Goal: Task Accomplishment & Management: Manage account settings

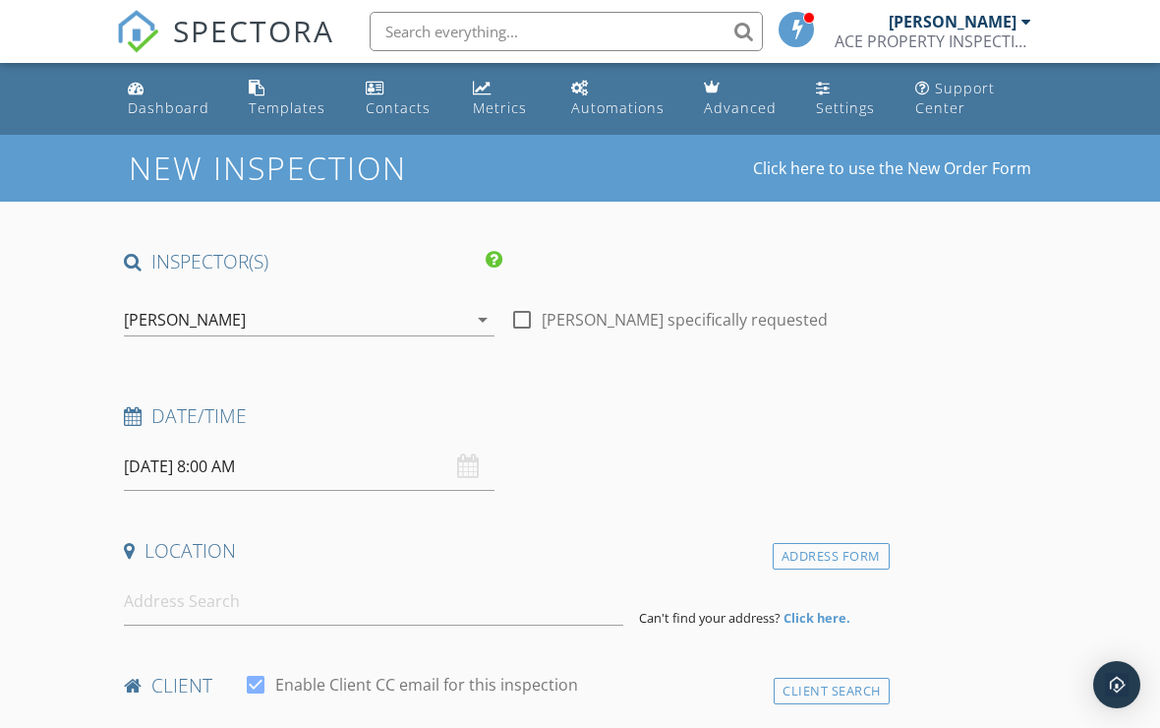
click at [181, 90] on link "Dashboard" at bounding box center [172, 99] width 105 height 56
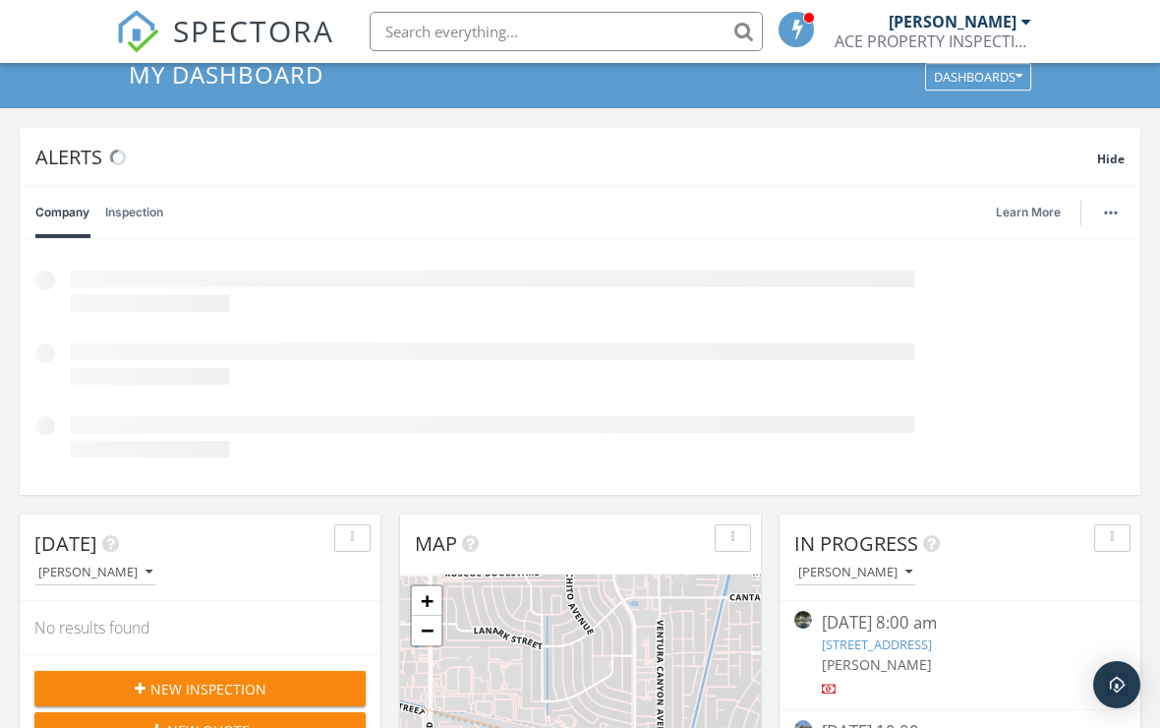
scroll to position [96, 0]
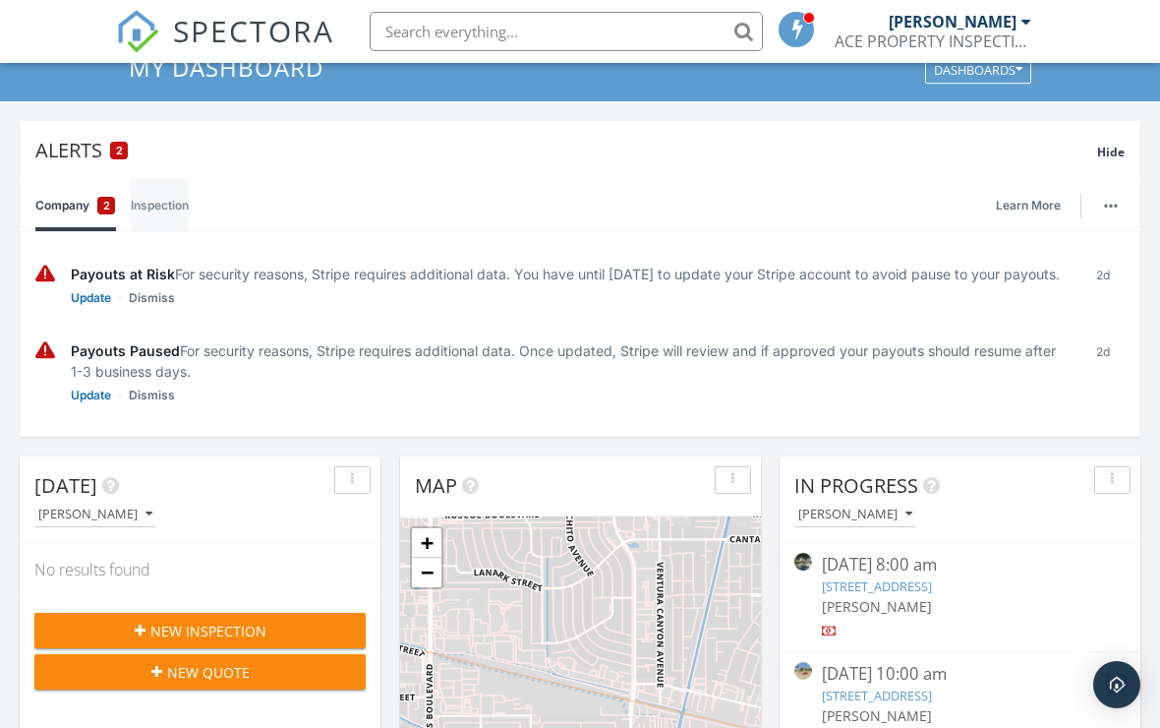
click at [189, 201] on link "Inspection" at bounding box center [160, 205] width 58 height 51
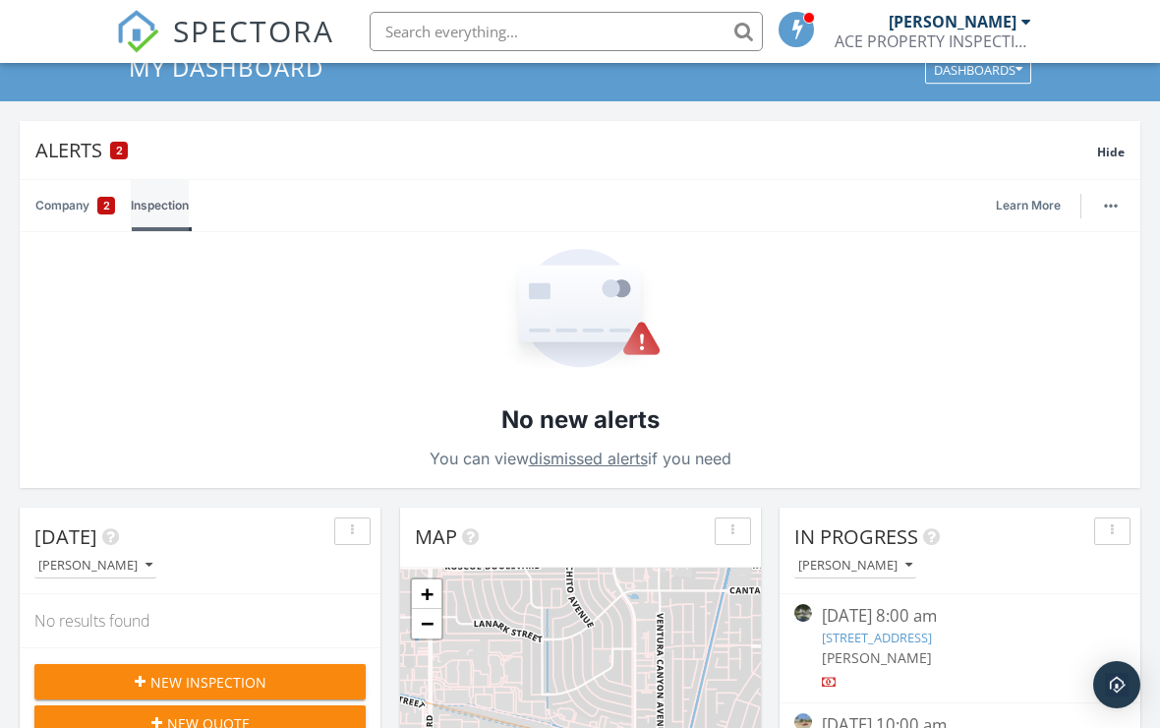
click at [185, 216] on link "Inspection" at bounding box center [160, 205] width 58 height 51
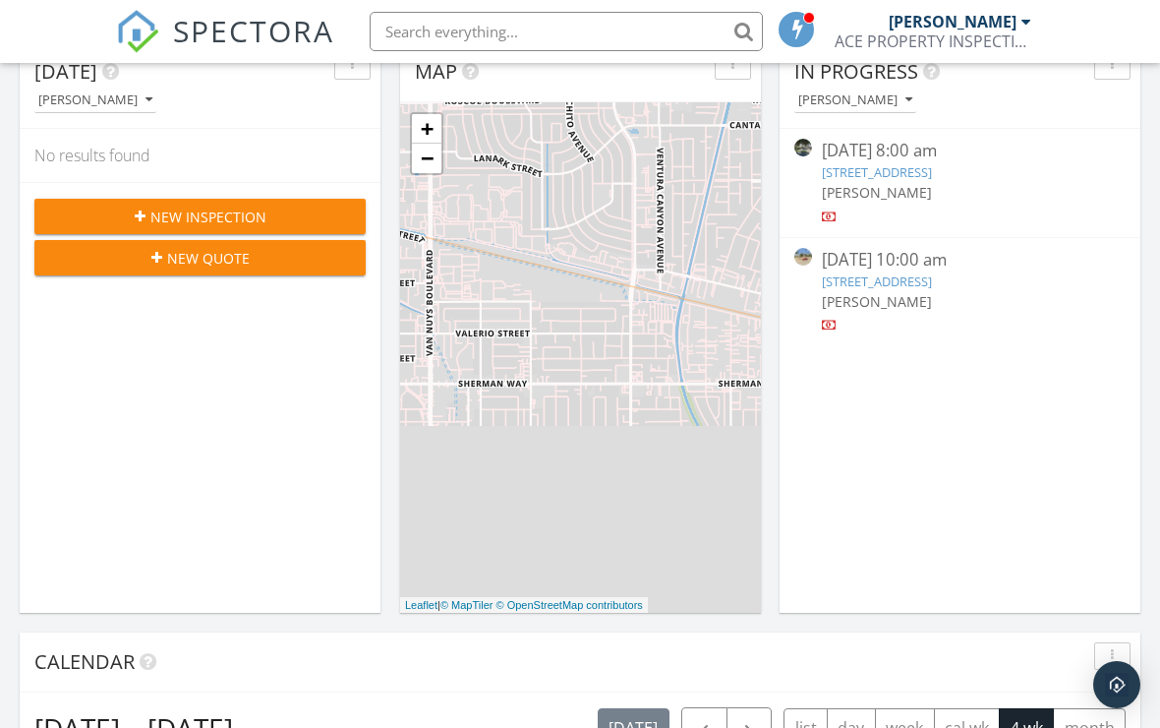
scroll to position [541, 0]
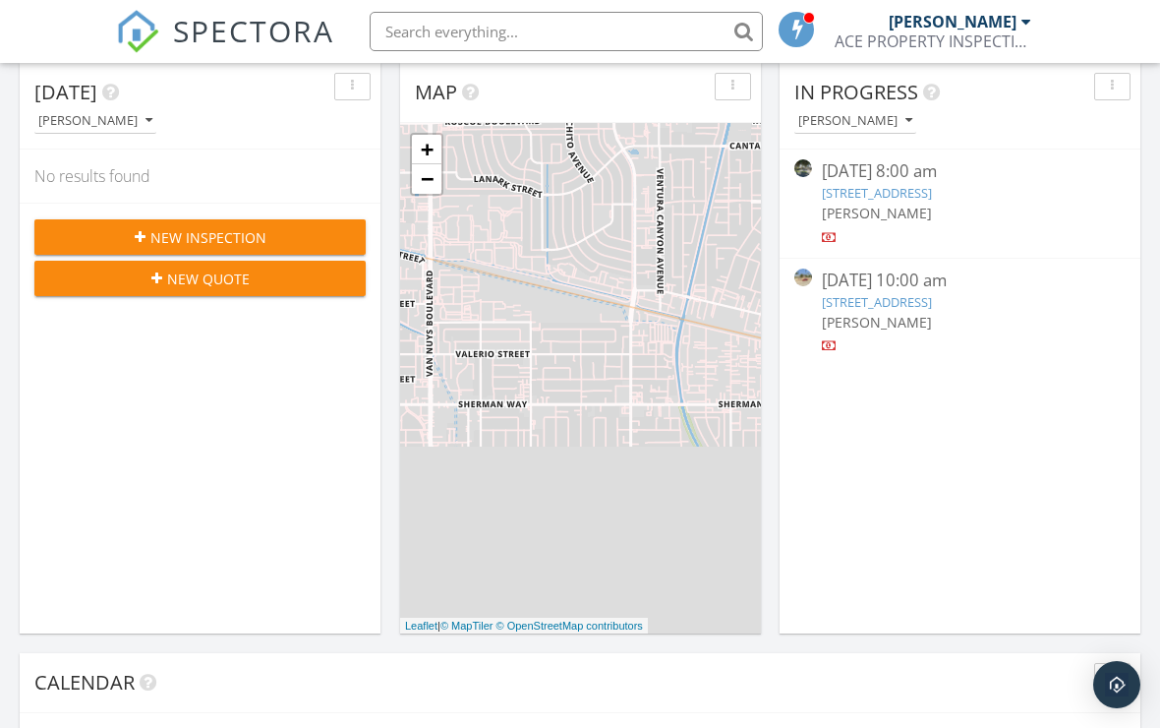
click at [932, 195] on link "768 E 52nd Pl, Los Angeles, CA 90011" at bounding box center [877, 193] width 110 height 18
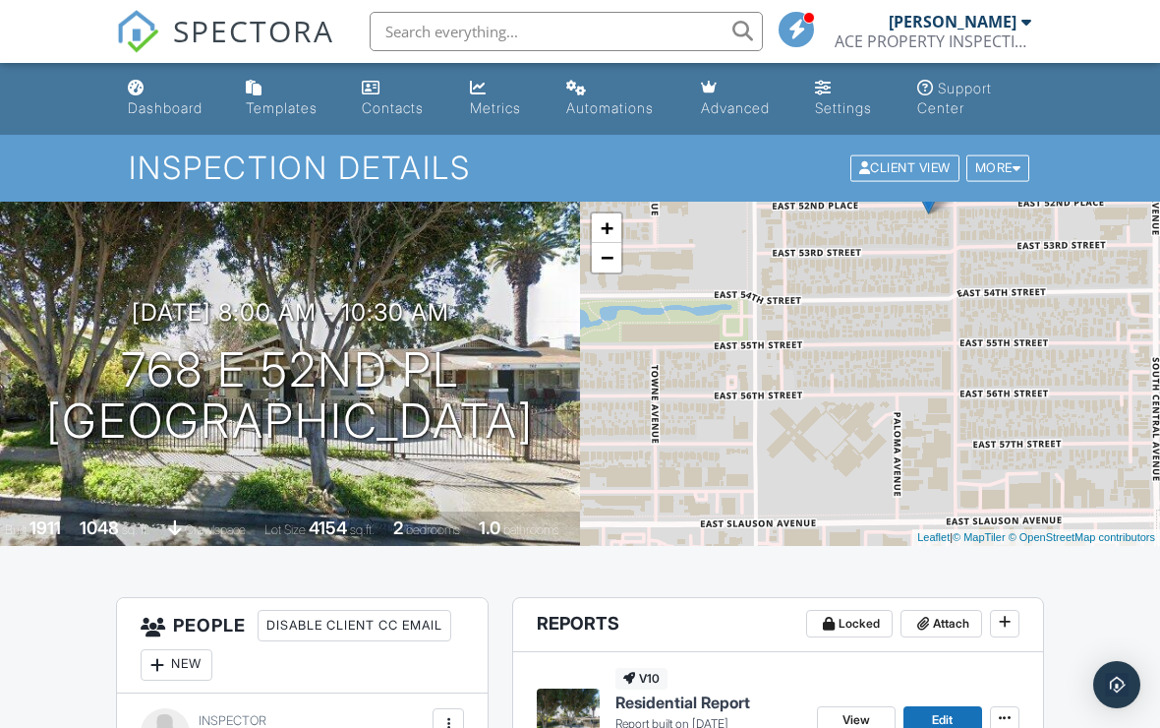
click at [188, 98] on link "Dashboard" at bounding box center [171, 99] width 102 height 56
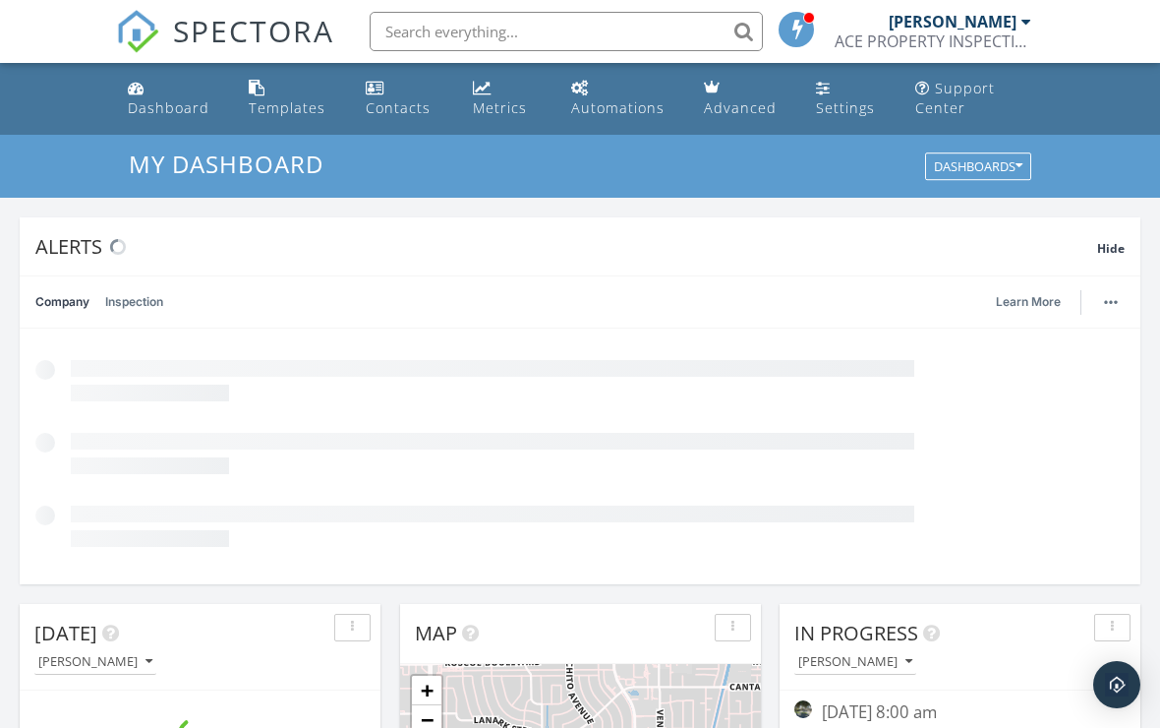
scroll to position [1790, 1161]
click at [280, 109] on div "Templates" at bounding box center [287, 107] width 77 height 19
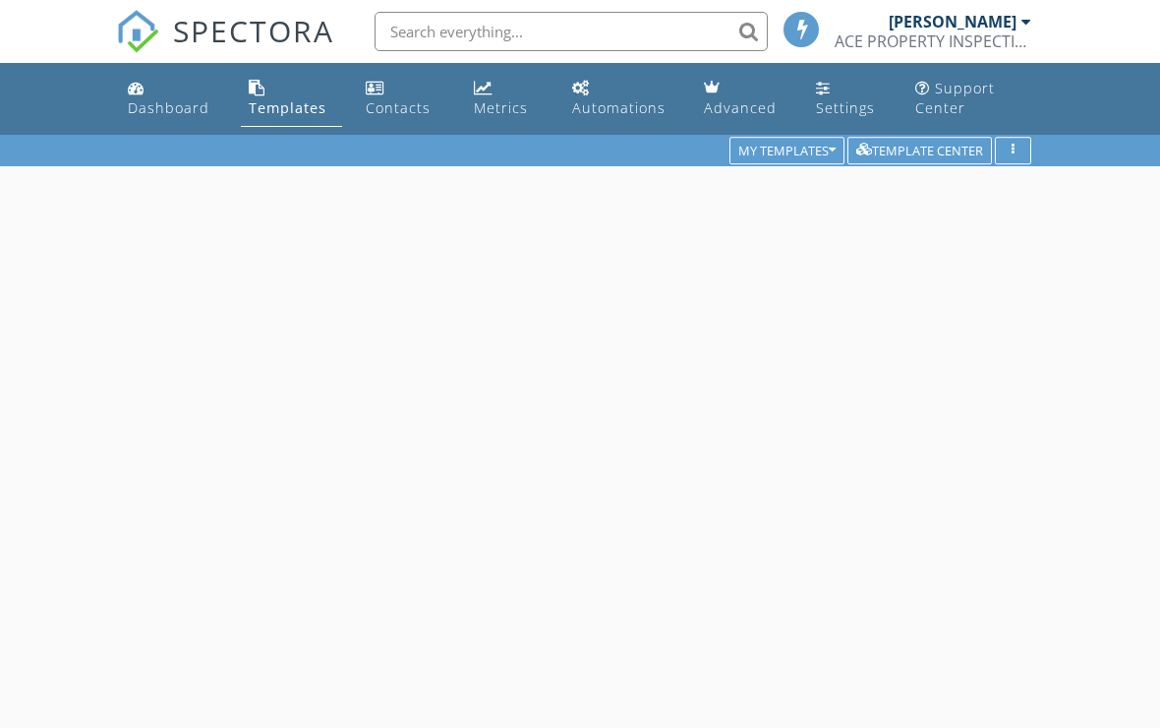
click at [193, 122] on link "Dashboard" at bounding box center [172, 99] width 105 height 56
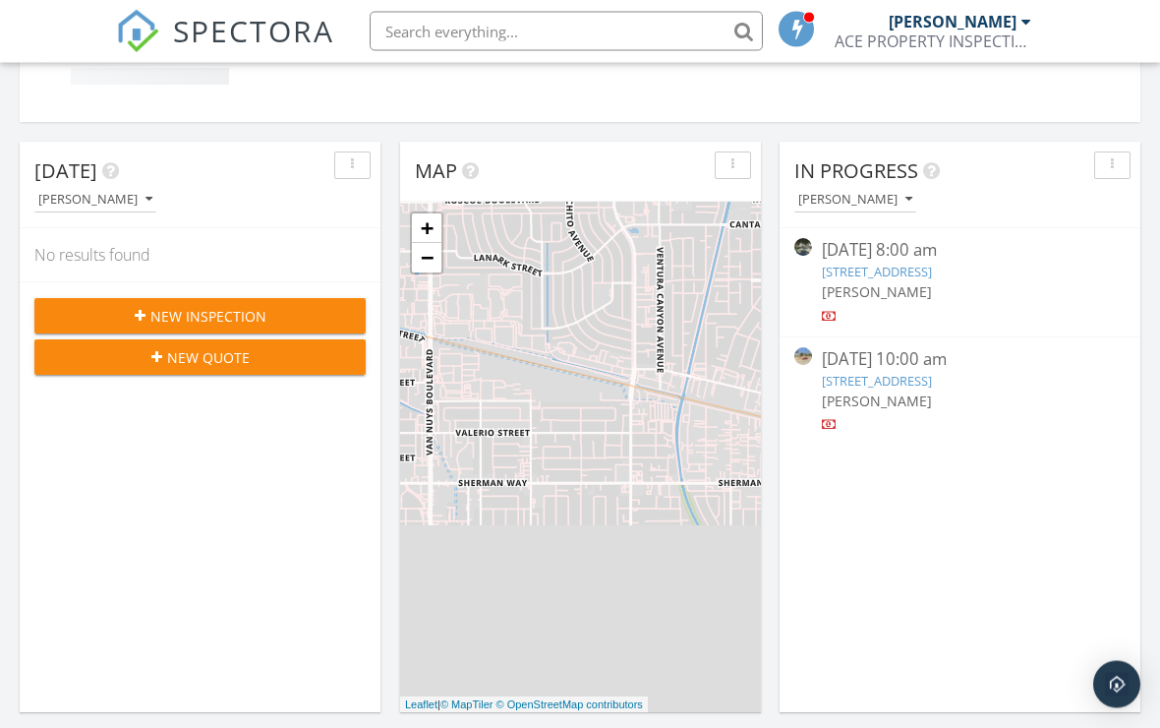
scroll to position [466, 0]
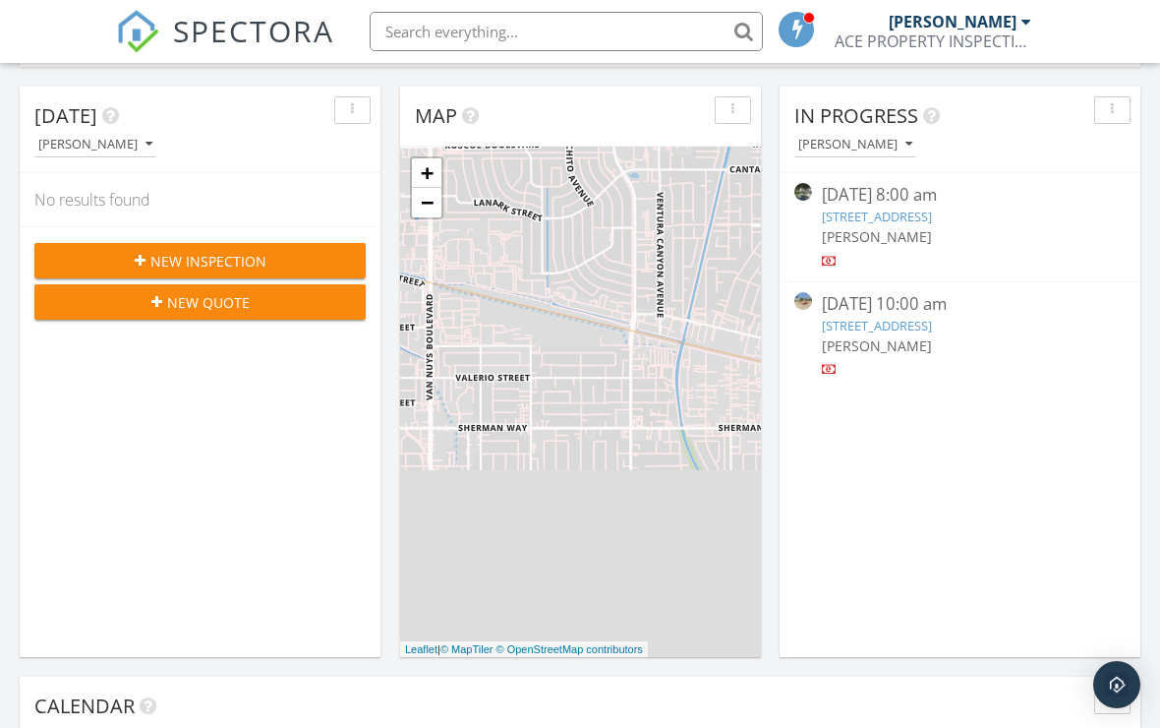
click at [932, 334] on link "[STREET_ADDRESS]" at bounding box center [877, 326] width 110 height 18
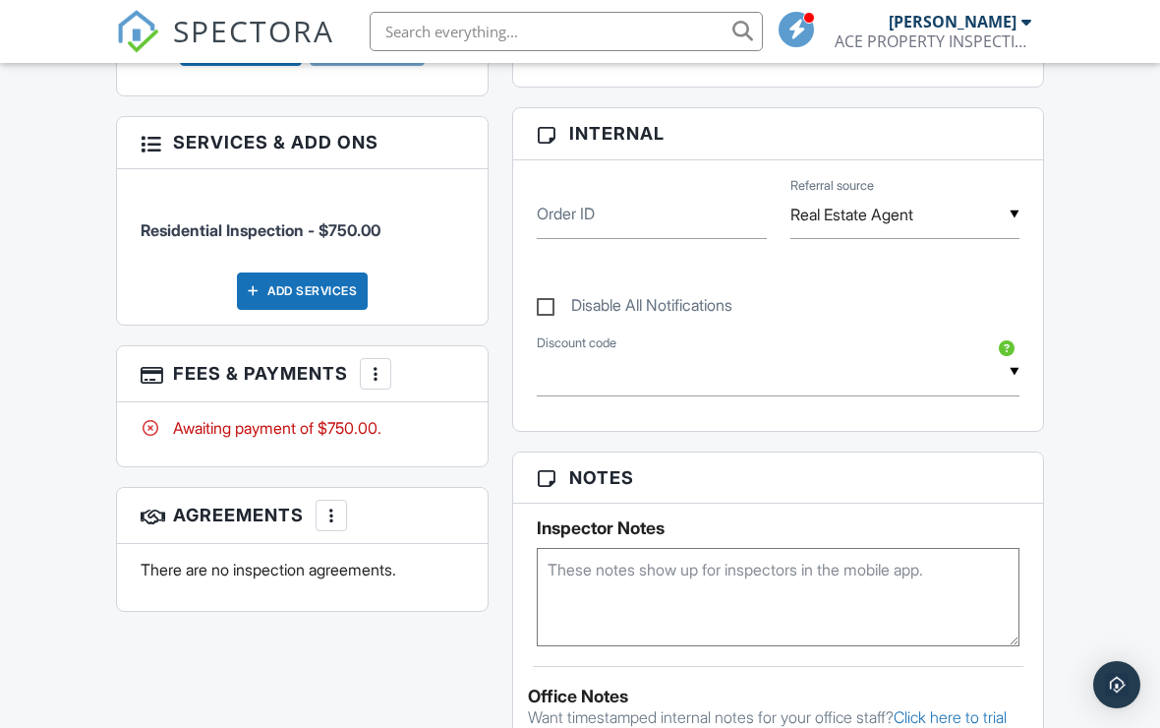
scroll to position [933, 0]
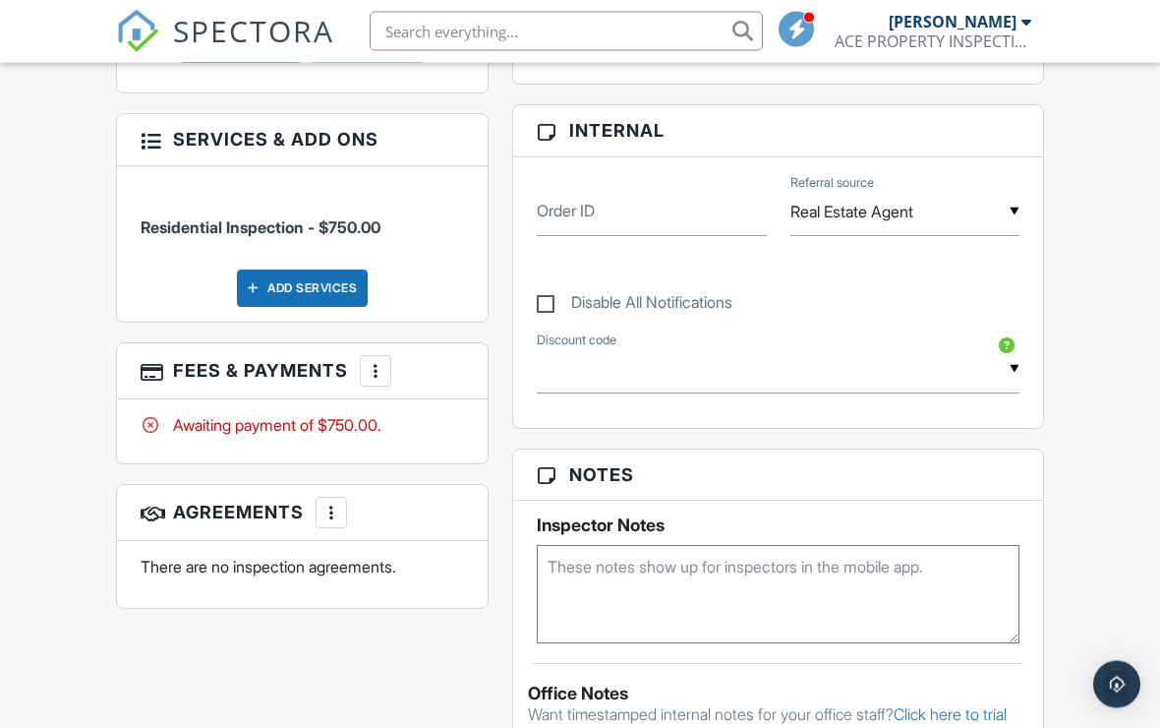
click at [379, 426] on div "Awaiting payment of $750.00." at bounding box center [302, 426] width 323 height 22
click at [383, 379] on div "More" at bounding box center [375, 371] width 31 height 31
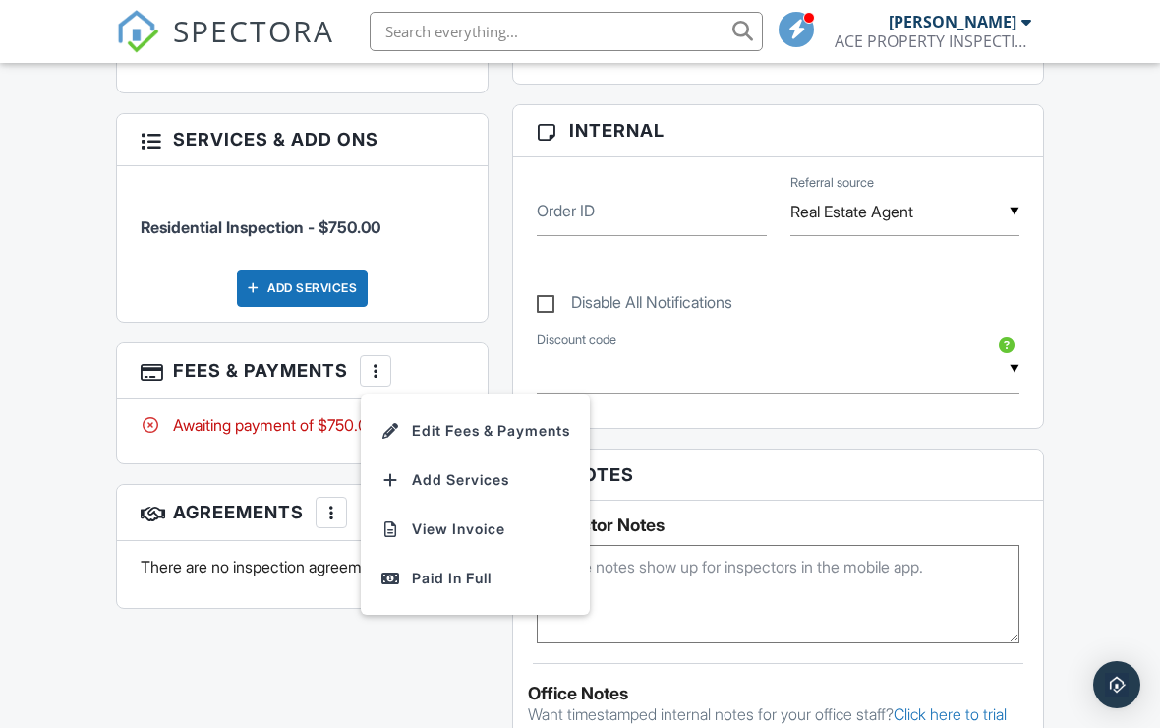
click at [540, 433] on li "Edit Fees & Payments" at bounding box center [475, 430] width 205 height 49
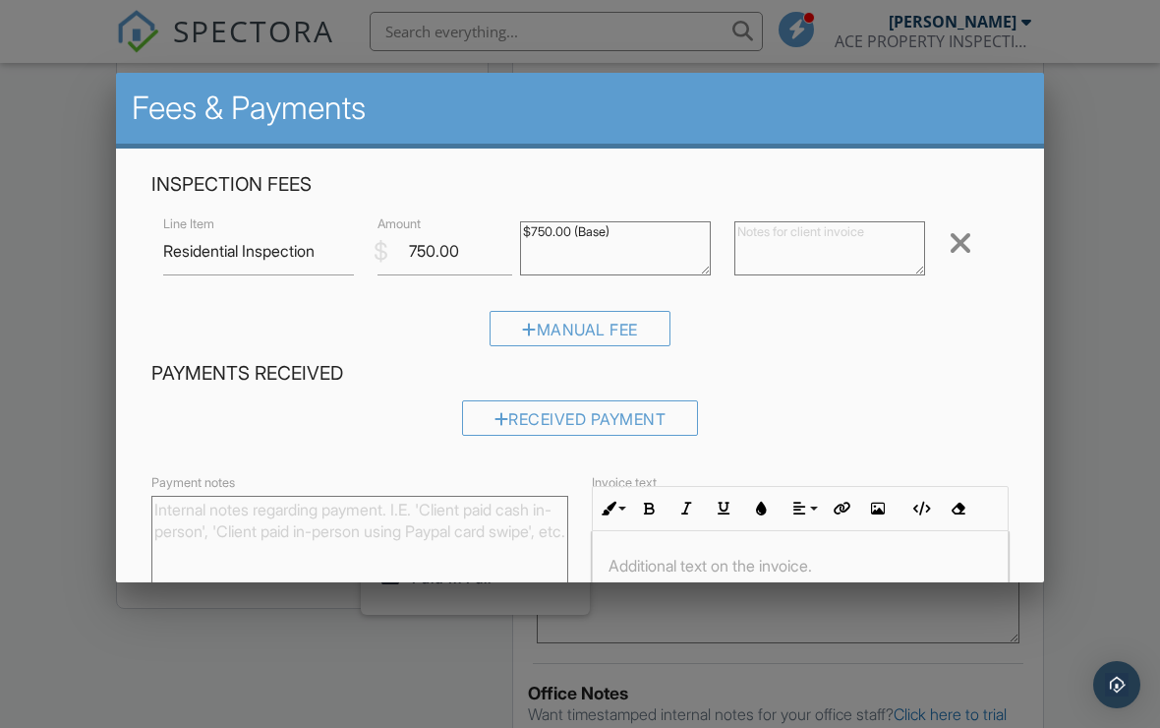
click at [643, 331] on div "Manual Fee" at bounding box center [580, 328] width 181 height 35
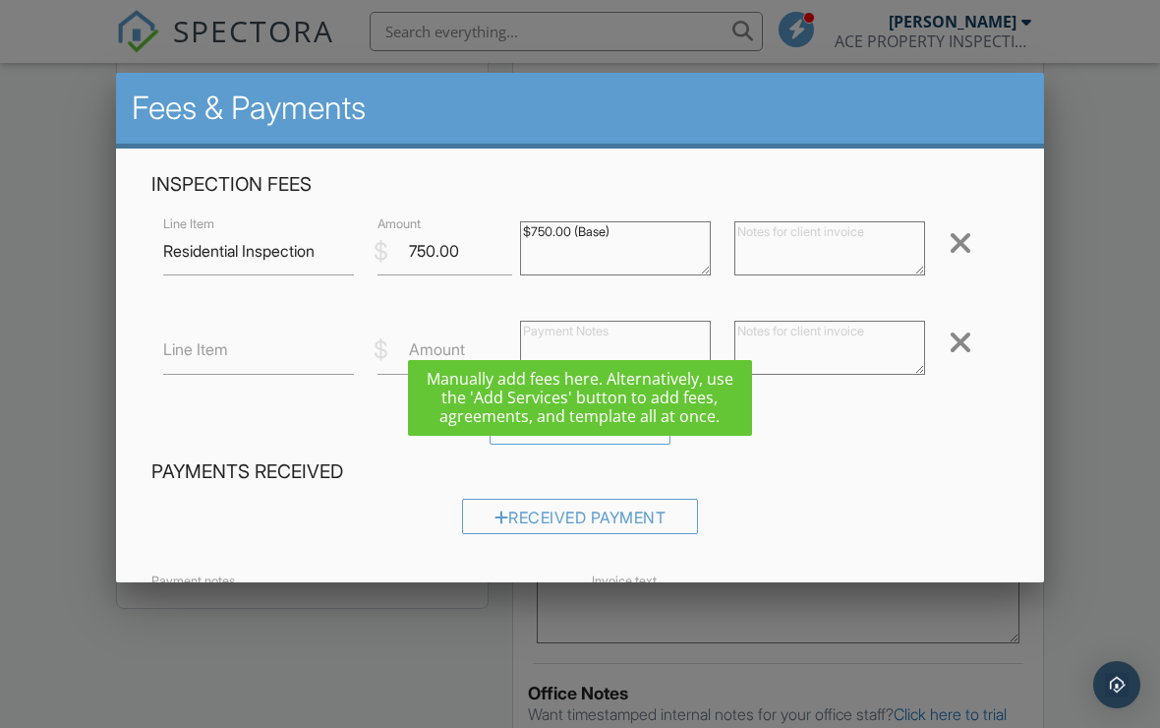
click at [482, 314] on div "Line Item $ Amount Remove" at bounding box center [579, 350] width 857 height 79
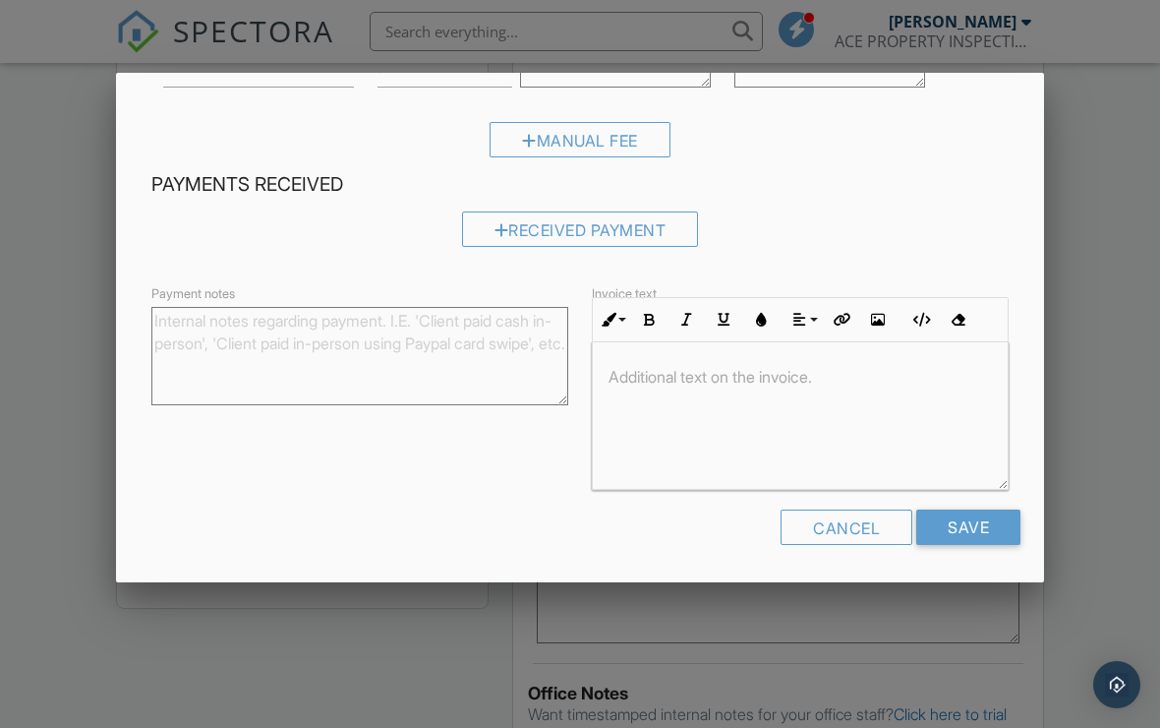
scroll to position [286, 0]
click at [977, 521] on input "Save" at bounding box center [968, 527] width 104 height 35
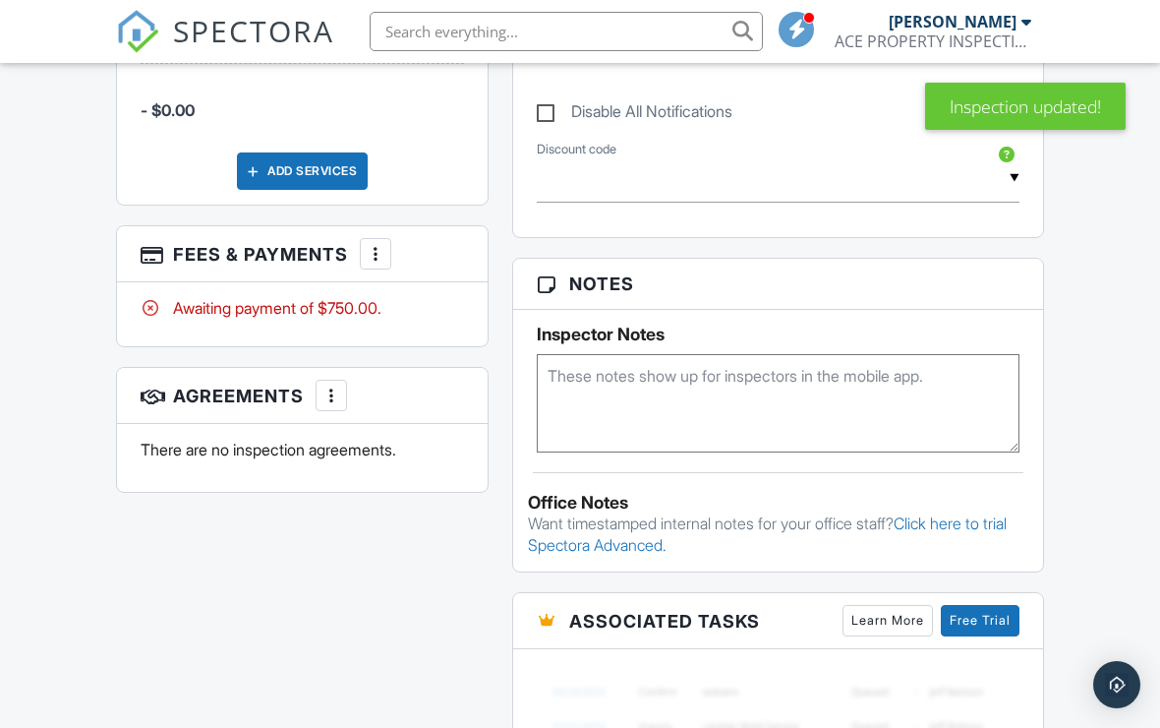
scroll to position [1053, 0]
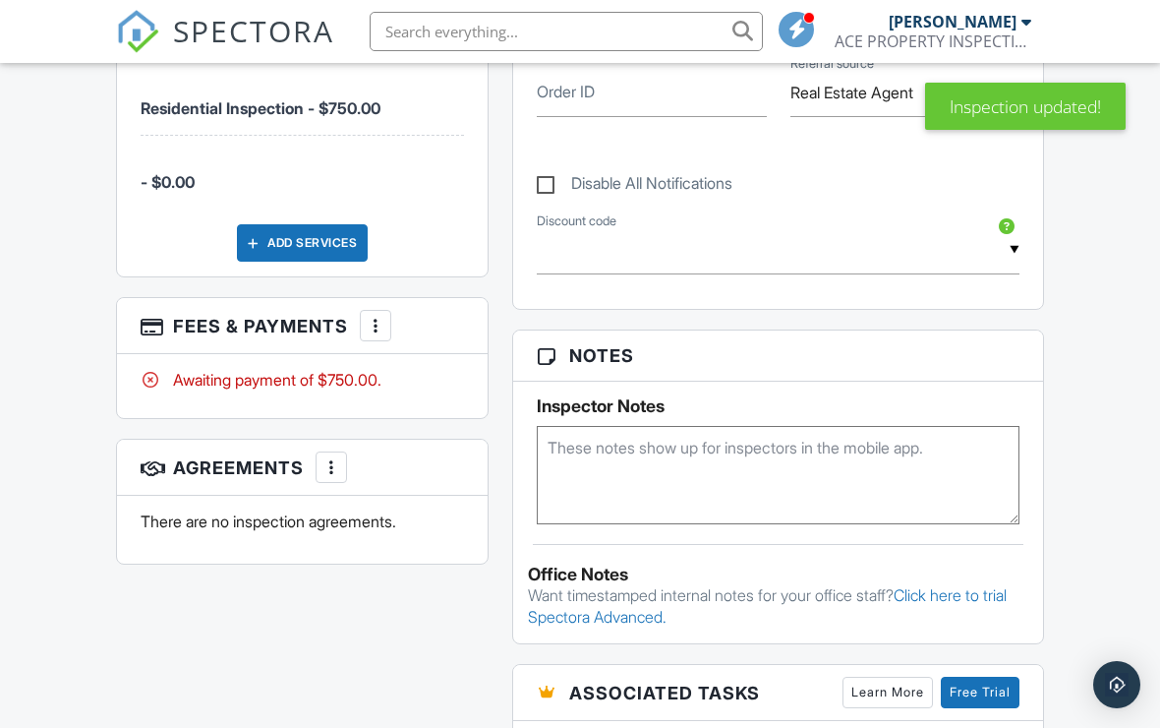
click at [383, 328] on div at bounding box center [376, 326] width 20 height 20
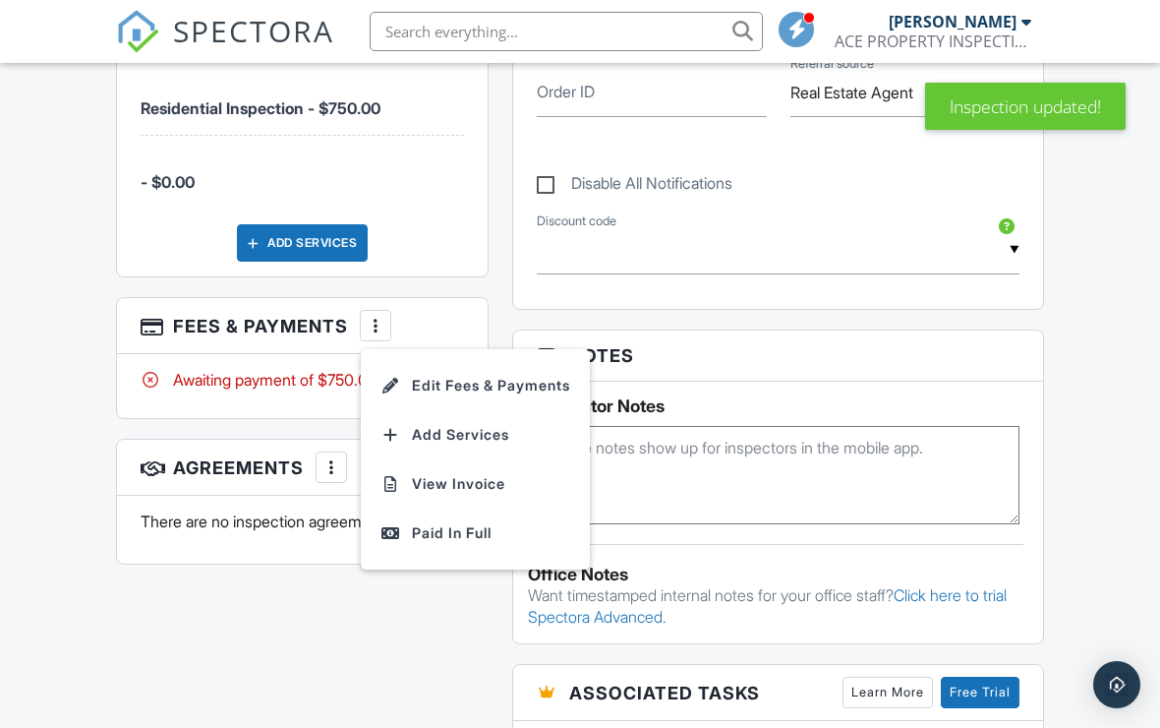
click at [534, 388] on li "Edit Fees & Payments" at bounding box center [475, 385] width 205 height 49
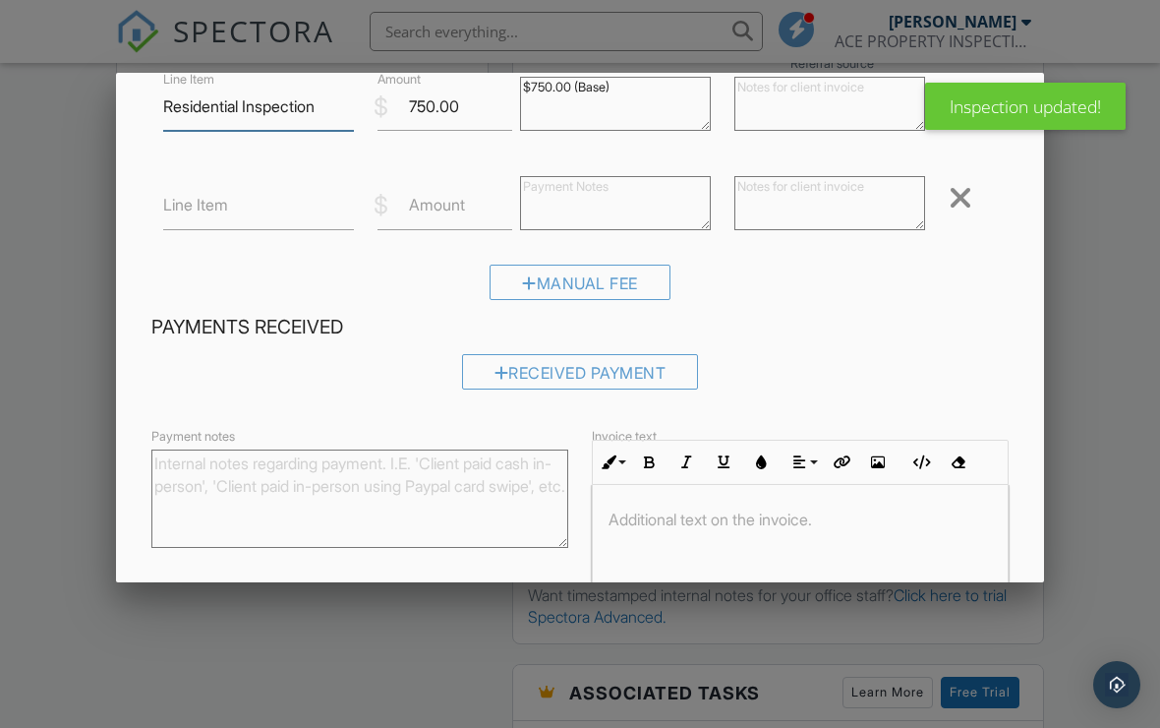
scroll to position [146, 0]
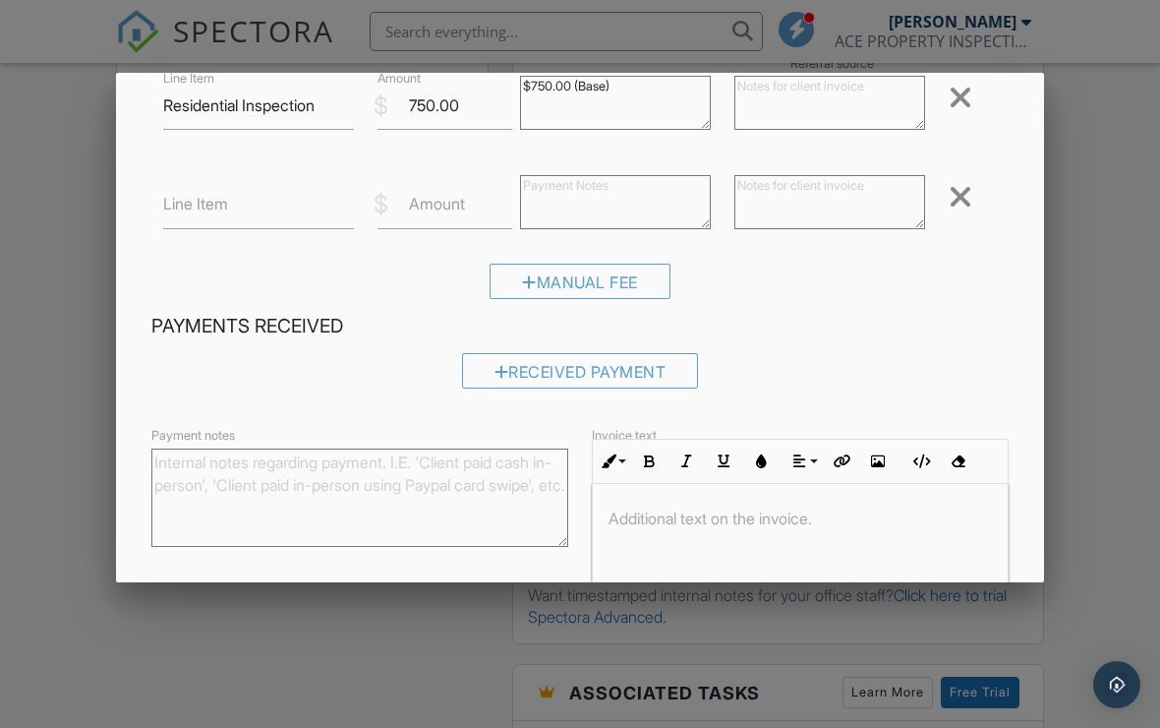
click at [656, 384] on div "Received Payment" at bounding box center [580, 370] width 237 height 35
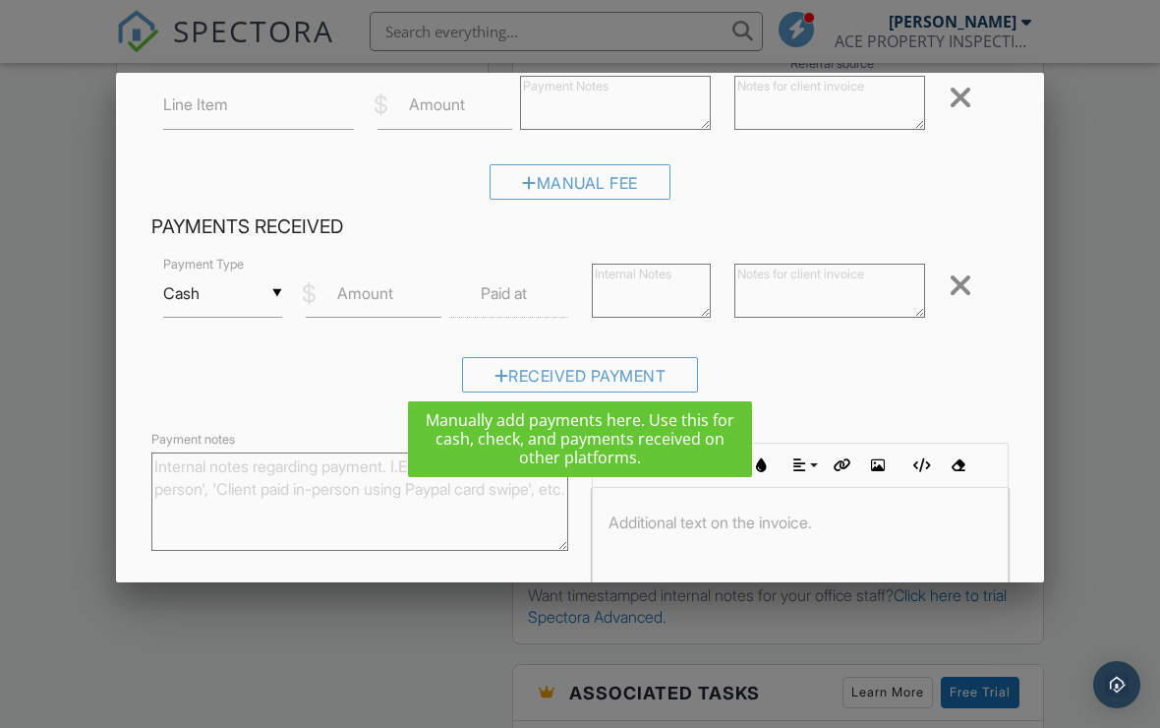
scroll to position [270, 0]
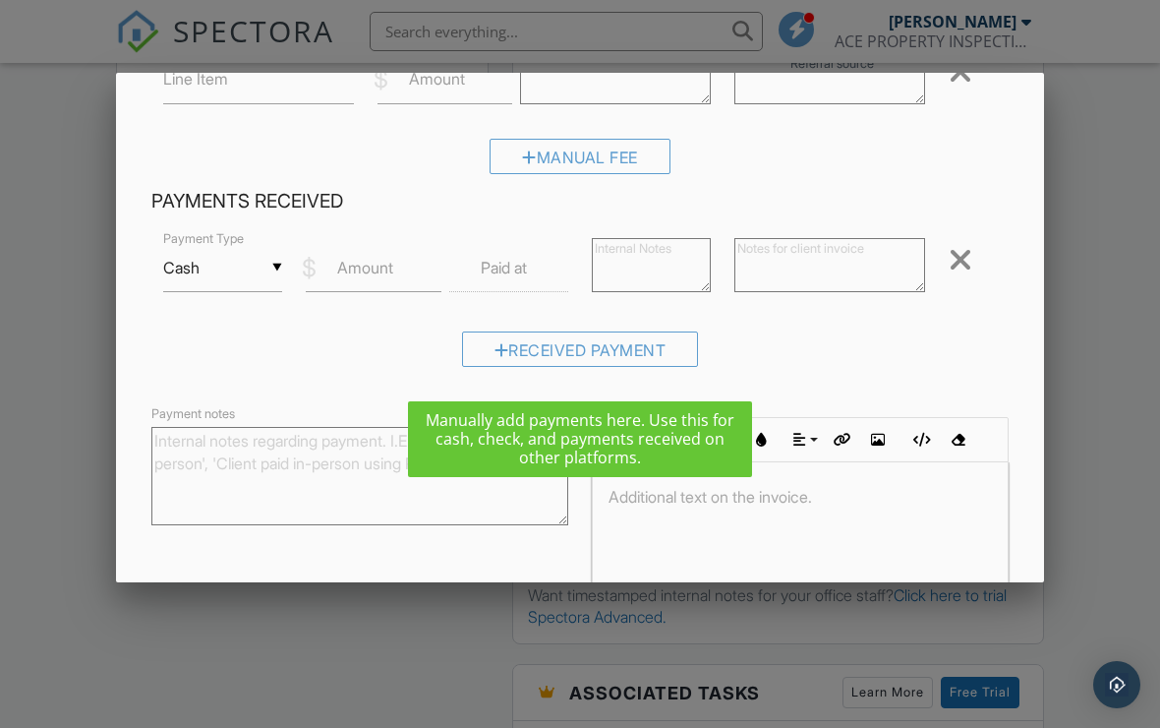
click at [540, 265] on input "text" at bounding box center [508, 268] width 119 height 48
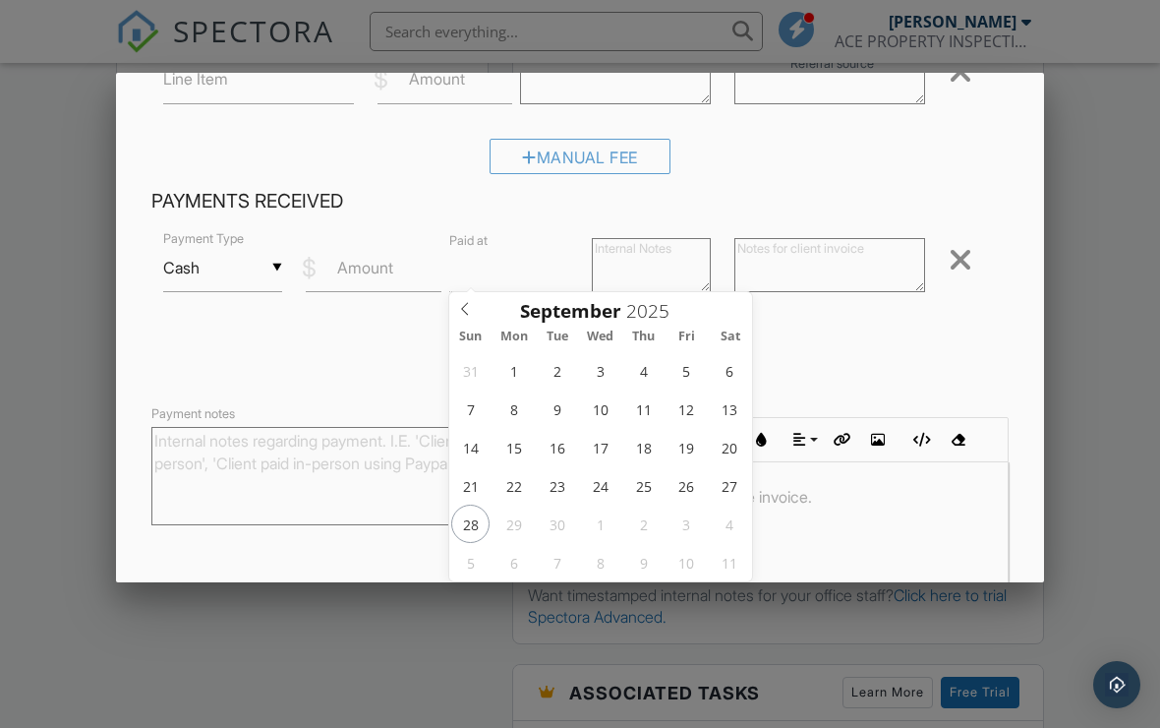
click at [523, 244] on input "text" at bounding box center [508, 268] width 119 height 48
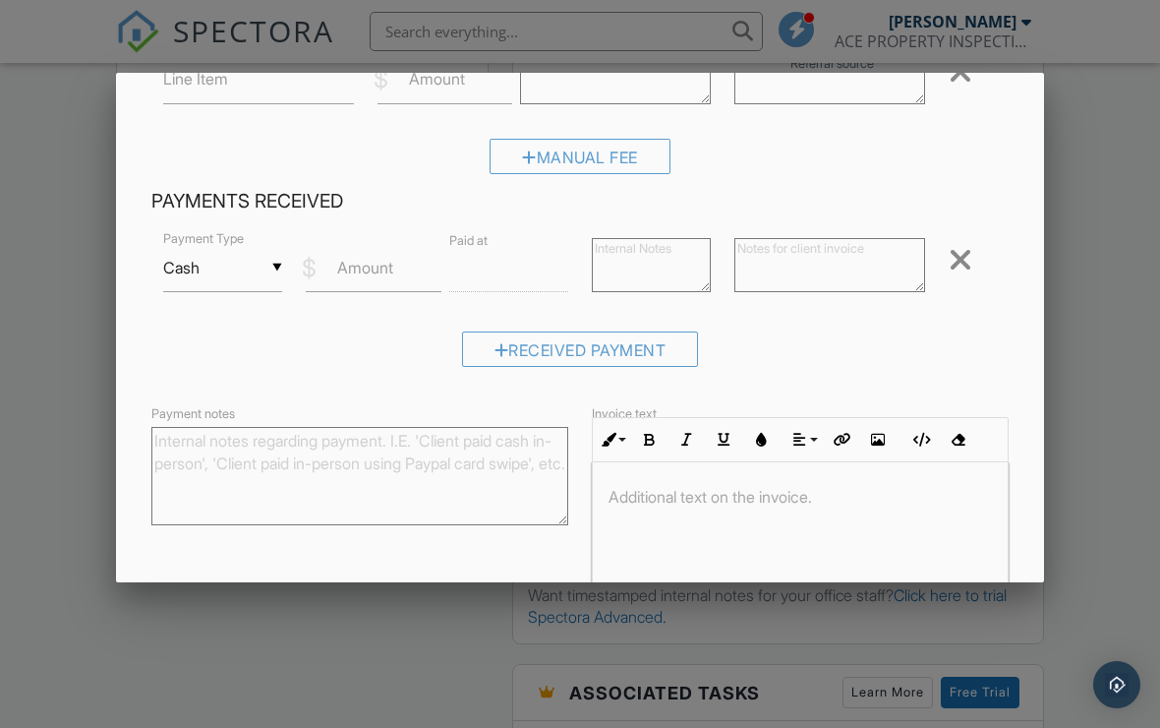
click at [384, 358] on div "Received Payment" at bounding box center [579, 356] width 857 height 50
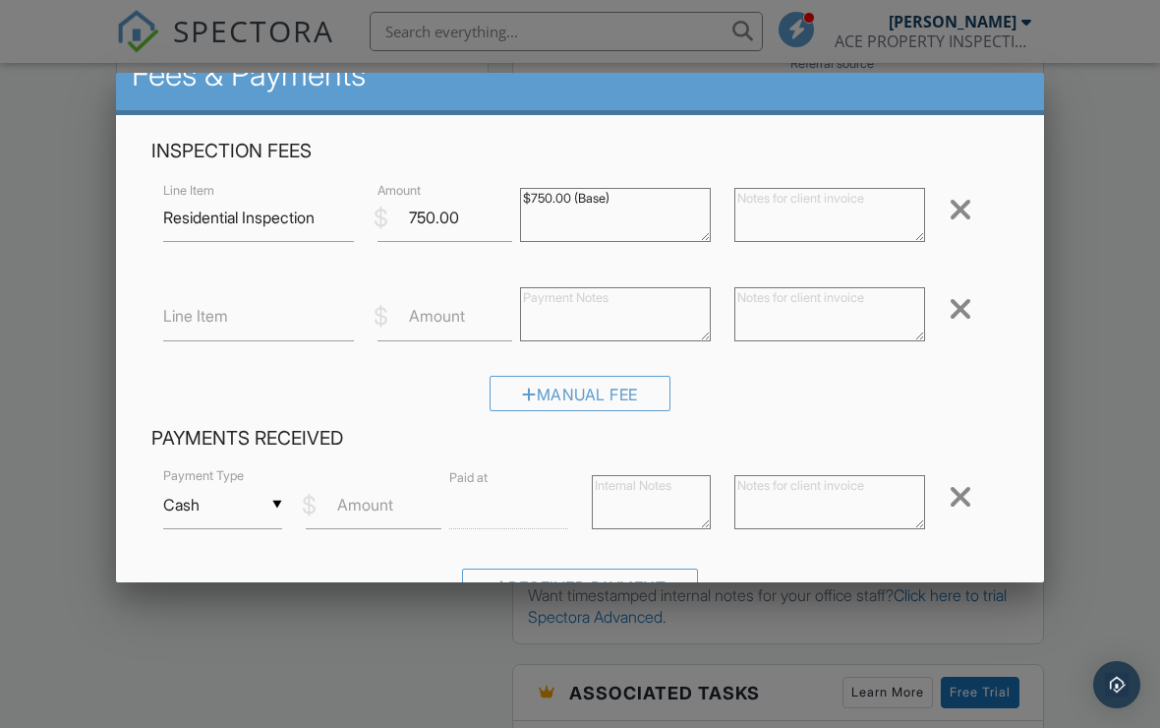
scroll to position [160, 0]
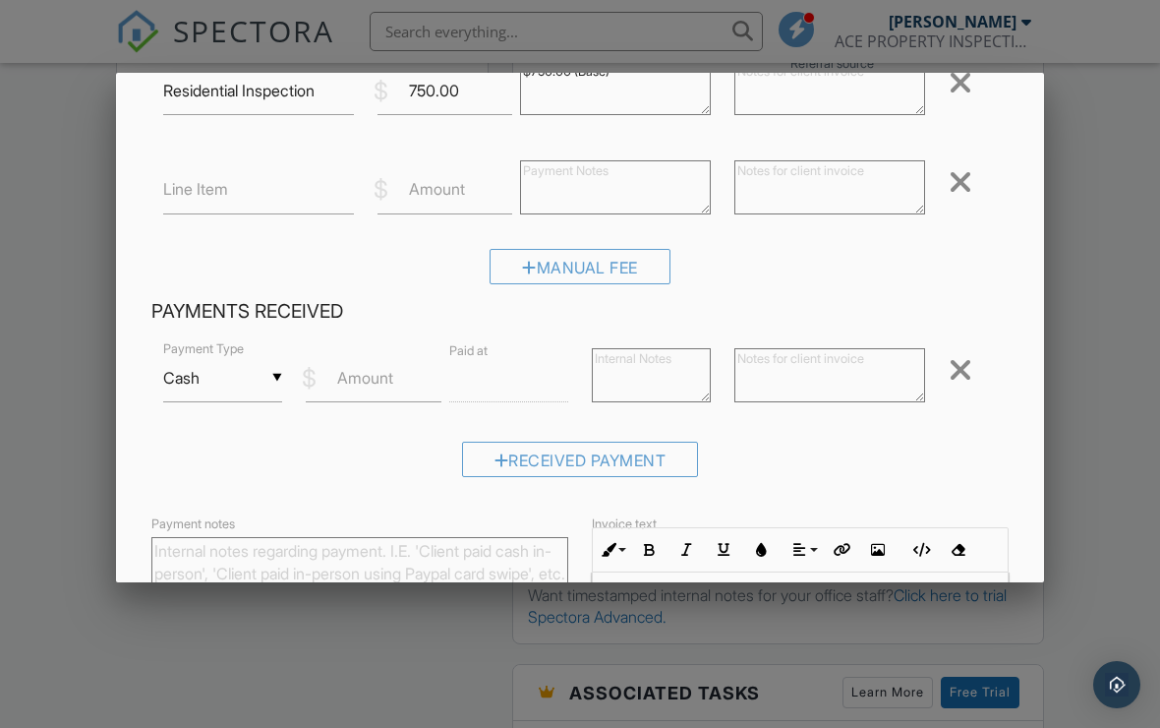
click at [393, 382] on label "Amount" at bounding box center [365, 378] width 56 height 22
click at [393, 382] on input "Amount" at bounding box center [373, 378] width 135 height 48
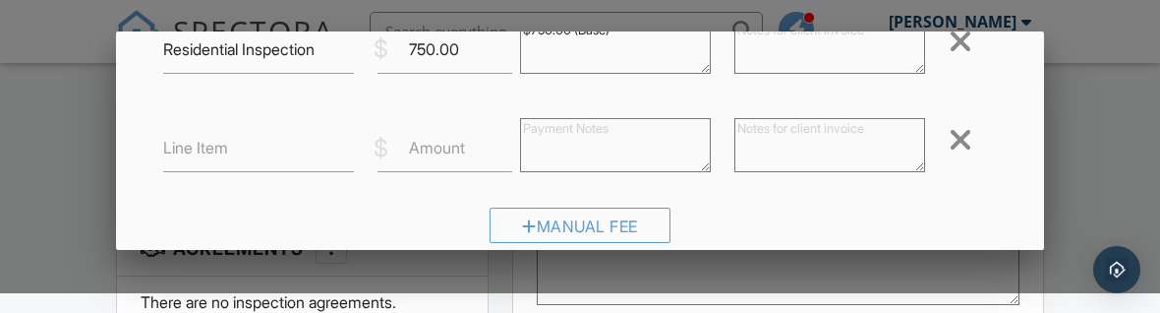
scroll to position [354, 0]
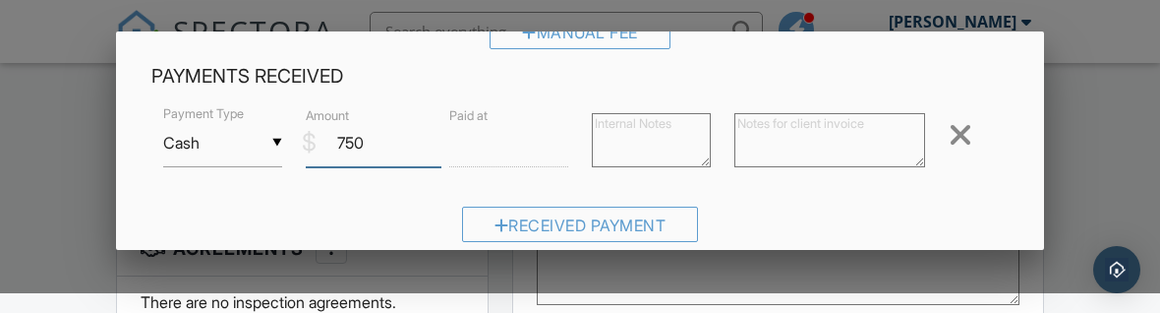
type input "750"
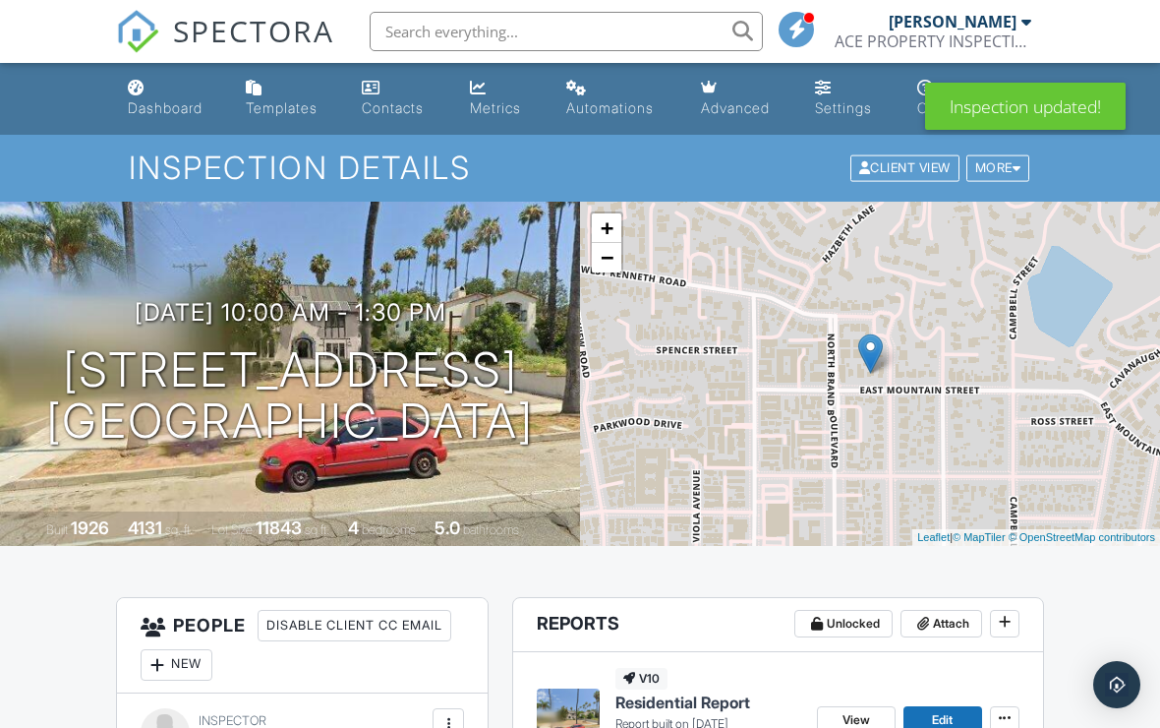
click at [178, 72] on link "Dashboard" at bounding box center [171, 99] width 102 height 56
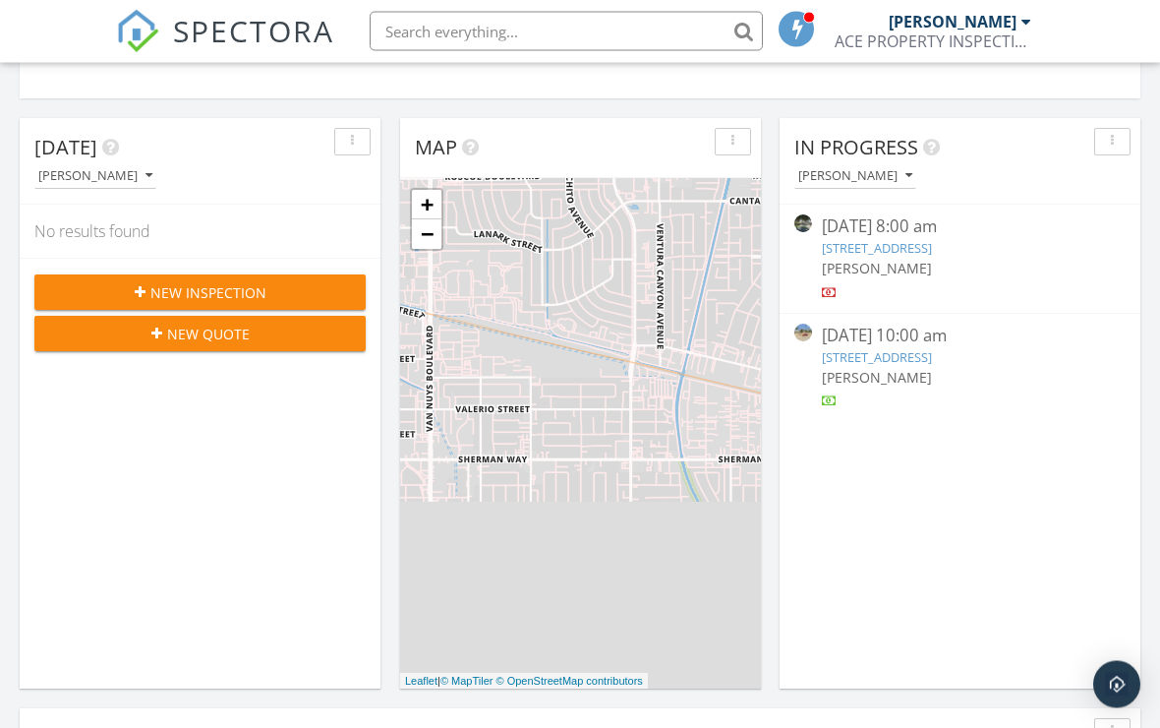
scroll to position [489, 0]
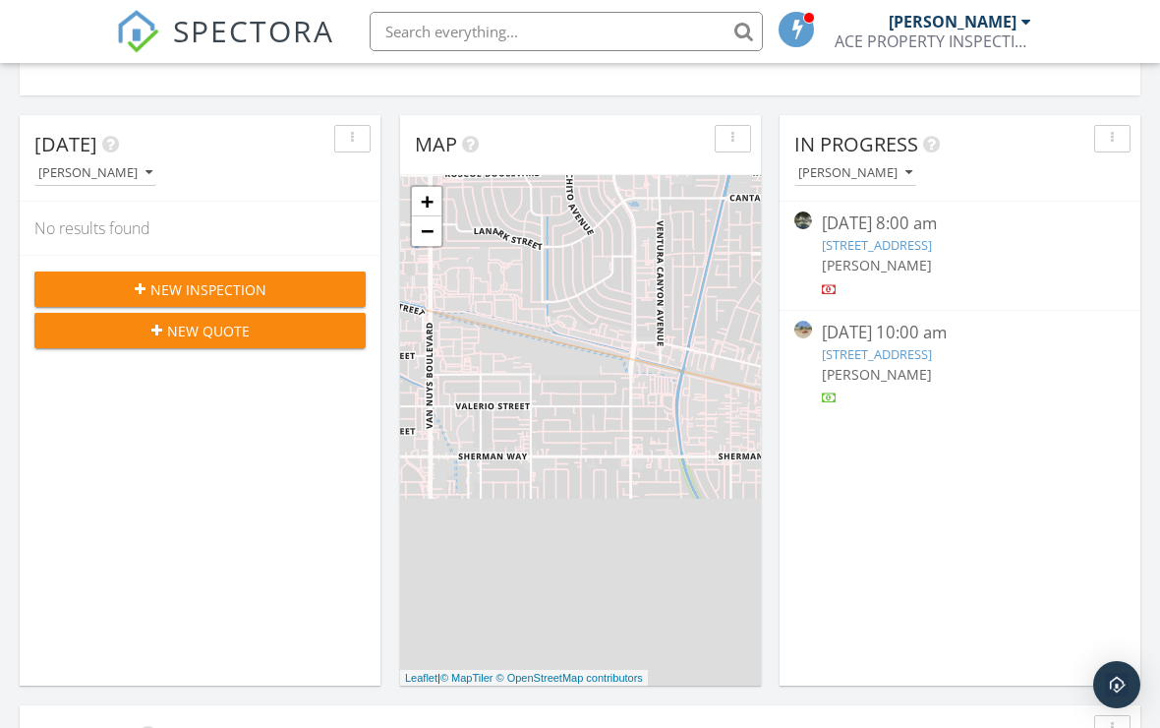
click at [912, 171] on div "[PERSON_NAME]" at bounding box center [855, 173] width 114 height 14
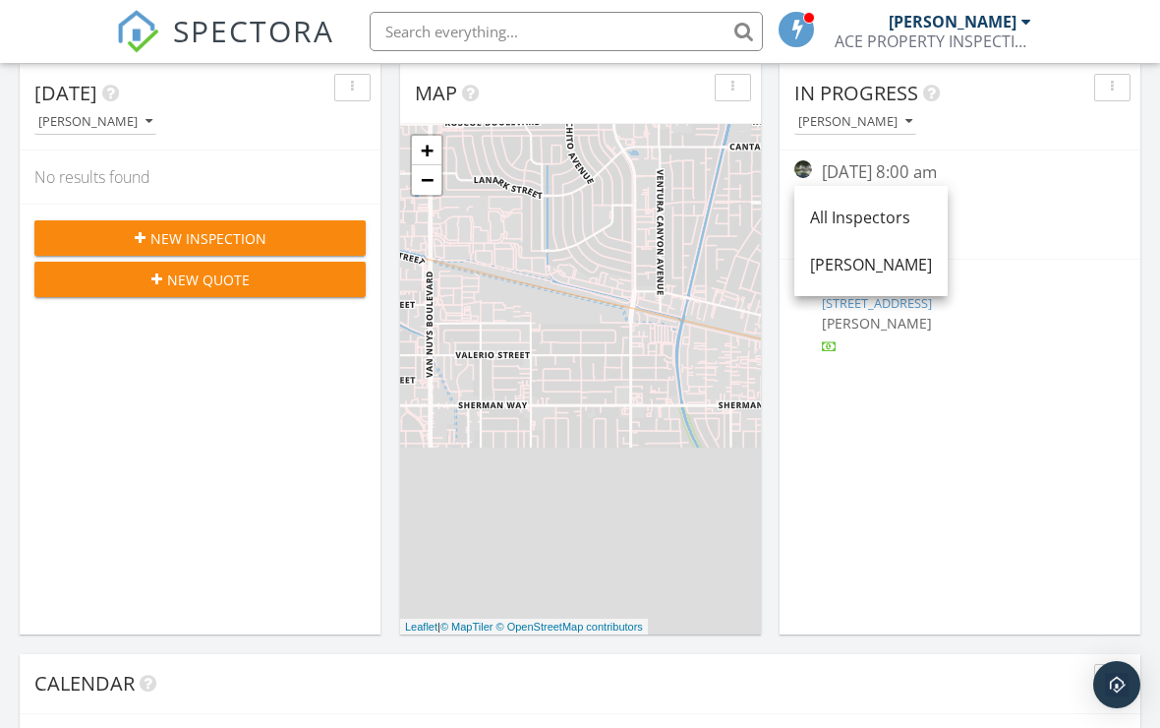
click at [1006, 108] on div "In Progress" at bounding box center [945, 93] width 302 height 29
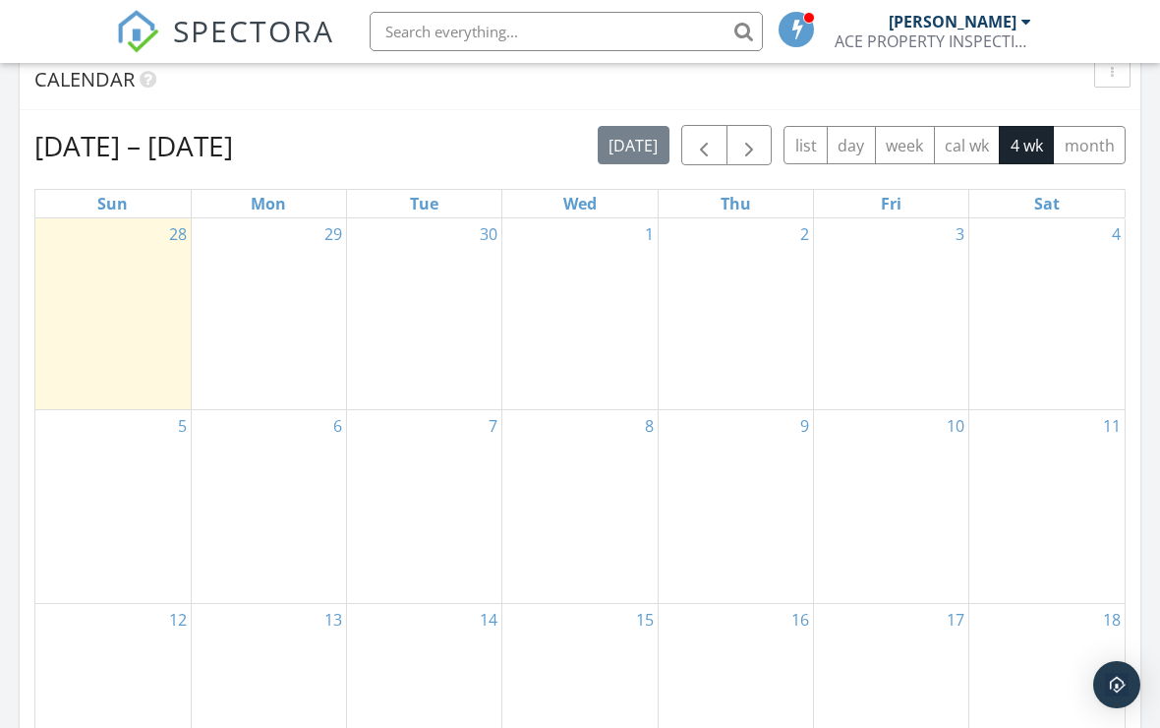
scroll to position [1150, 0]
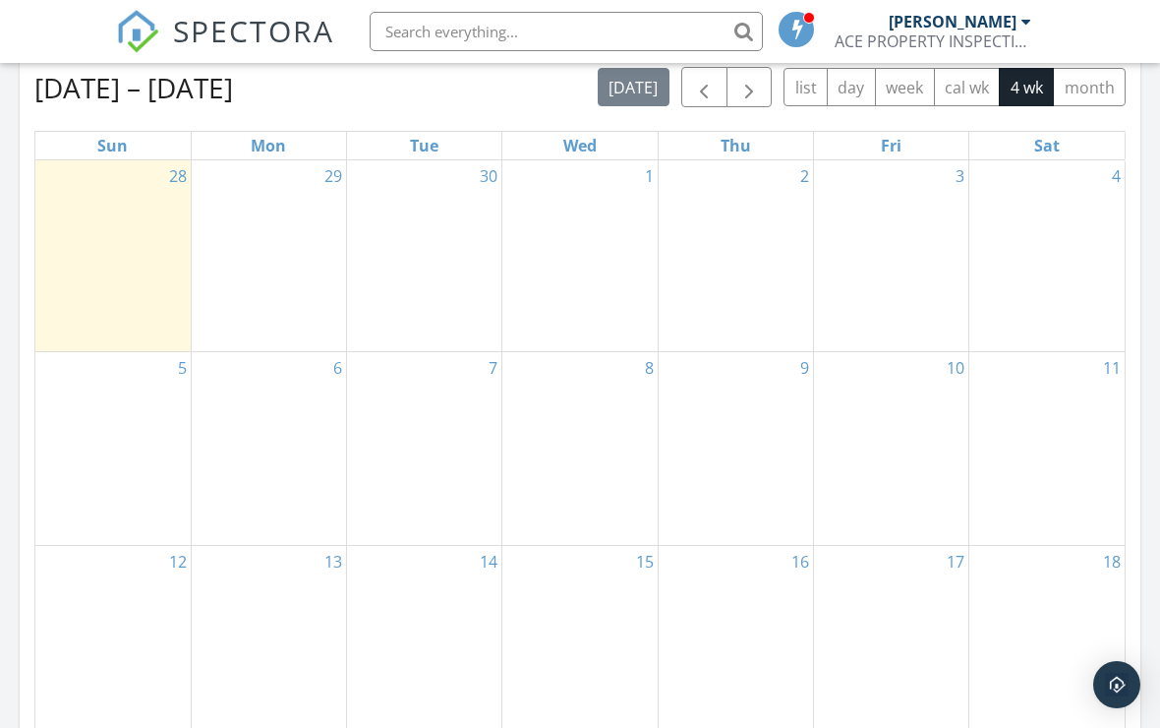
click at [978, 106] on button "cal wk" at bounding box center [967, 87] width 67 height 38
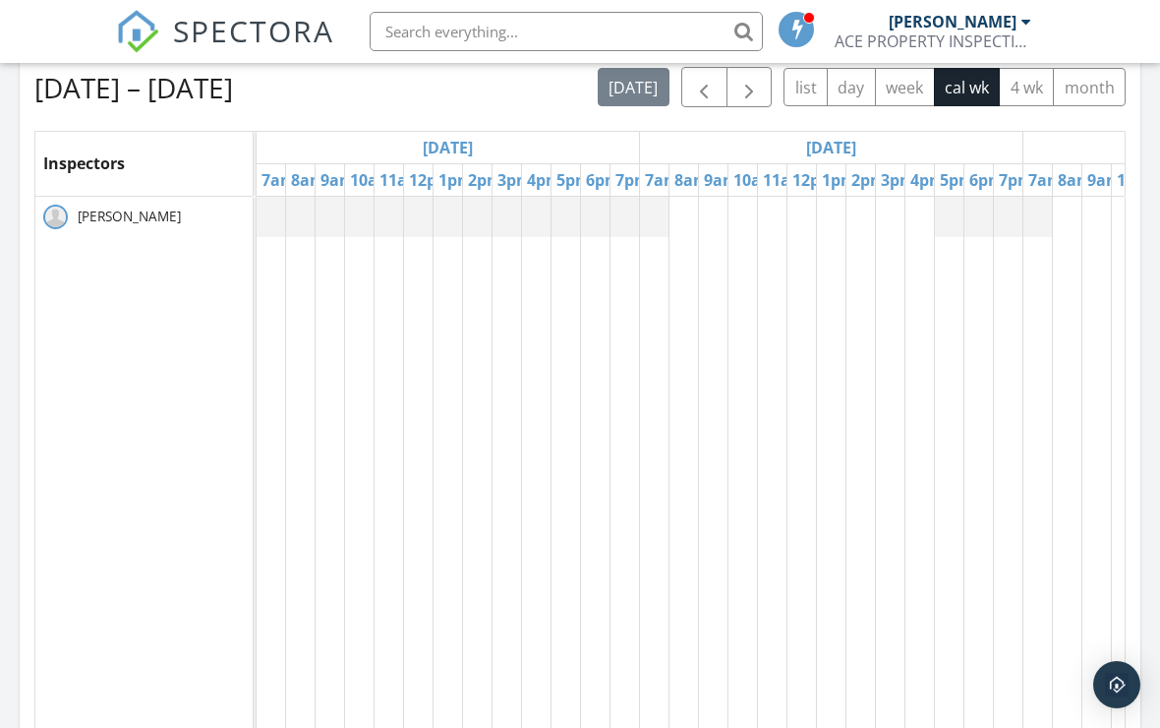
click at [1031, 100] on button "4 wk" at bounding box center [1026, 87] width 55 height 38
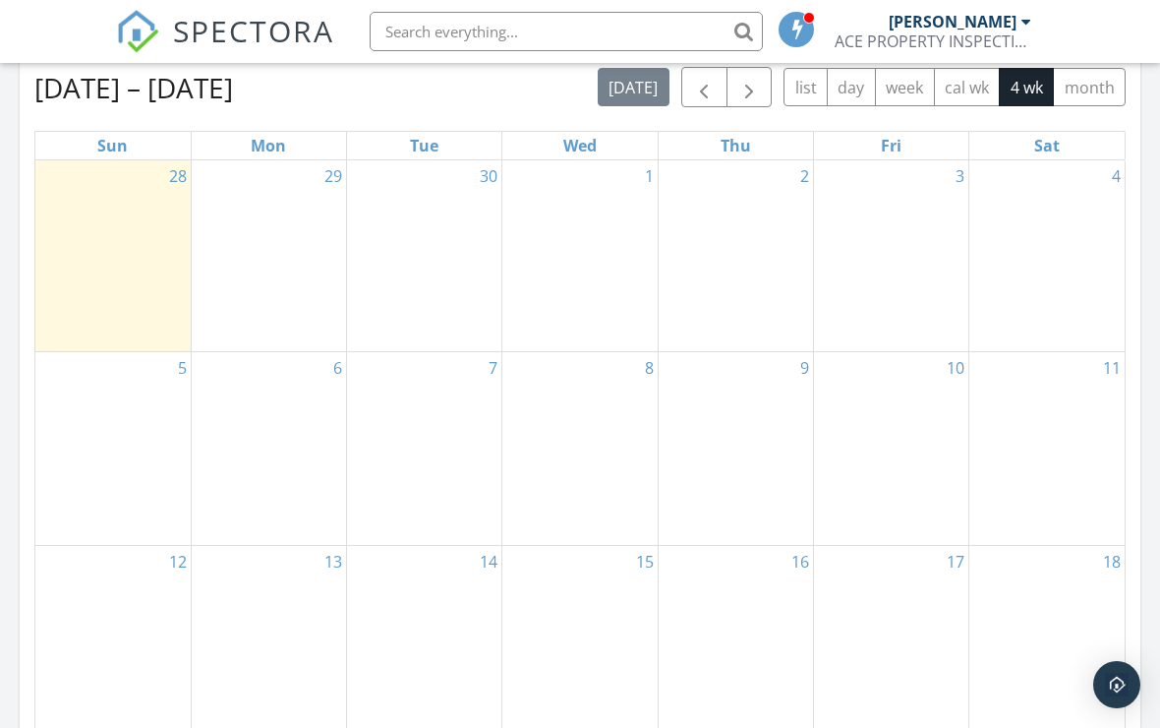
click at [1093, 102] on button "month" at bounding box center [1089, 87] width 73 height 38
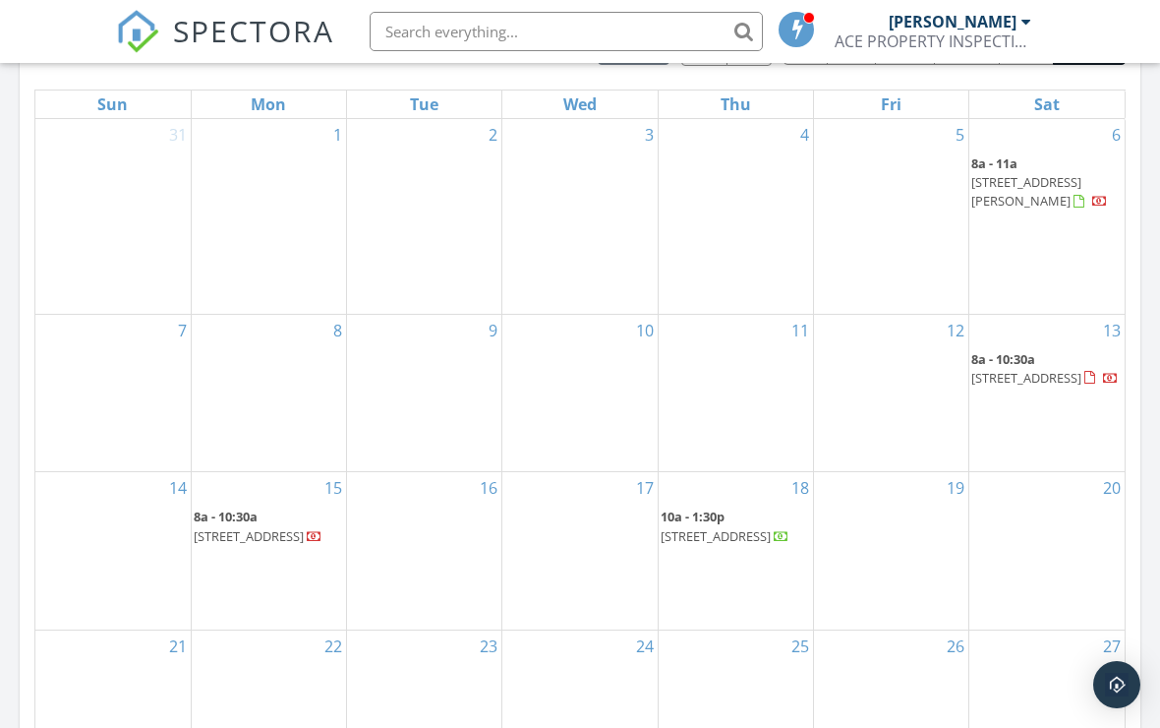
scroll to position [1193, 0]
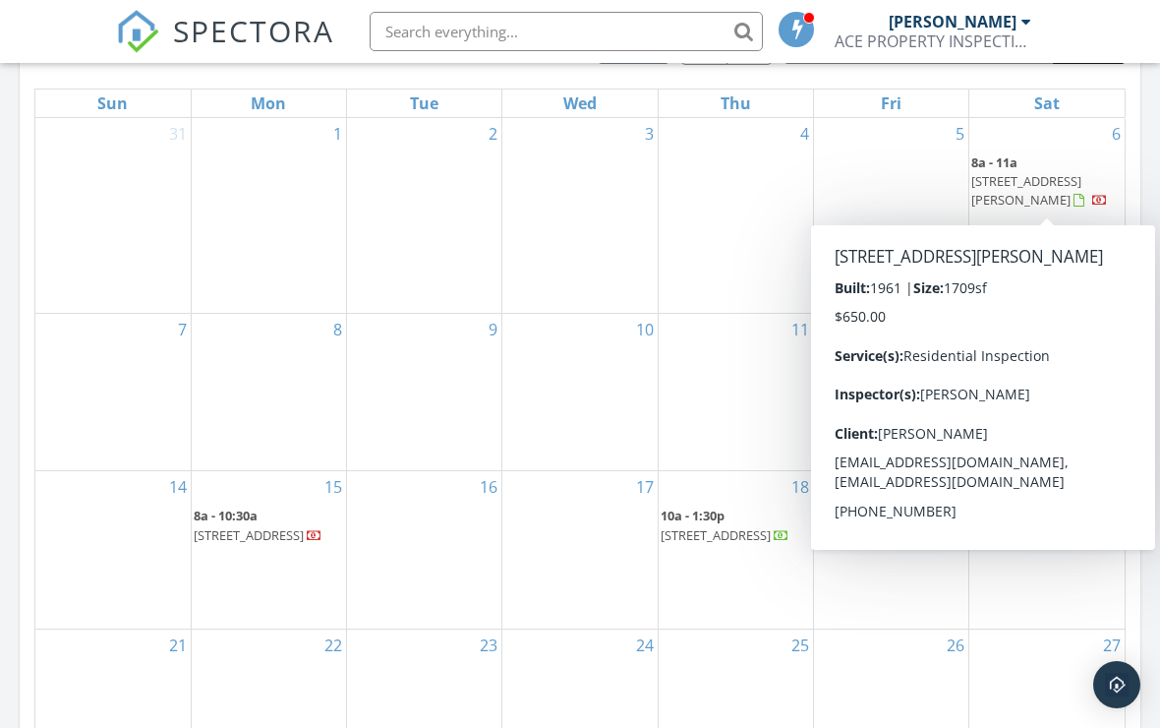
click at [1059, 180] on span "10925 Goss St, Los Angeles 91352" at bounding box center [1026, 190] width 110 height 36
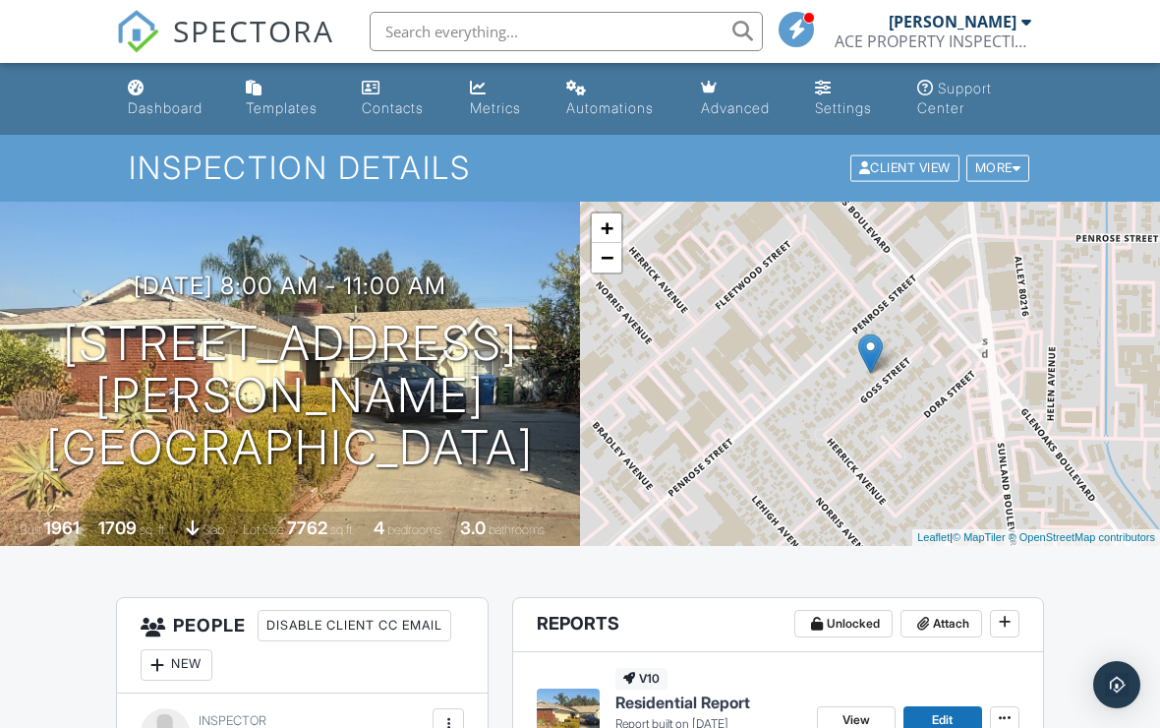
click at [184, 99] on div "Dashboard" at bounding box center [165, 107] width 75 height 17
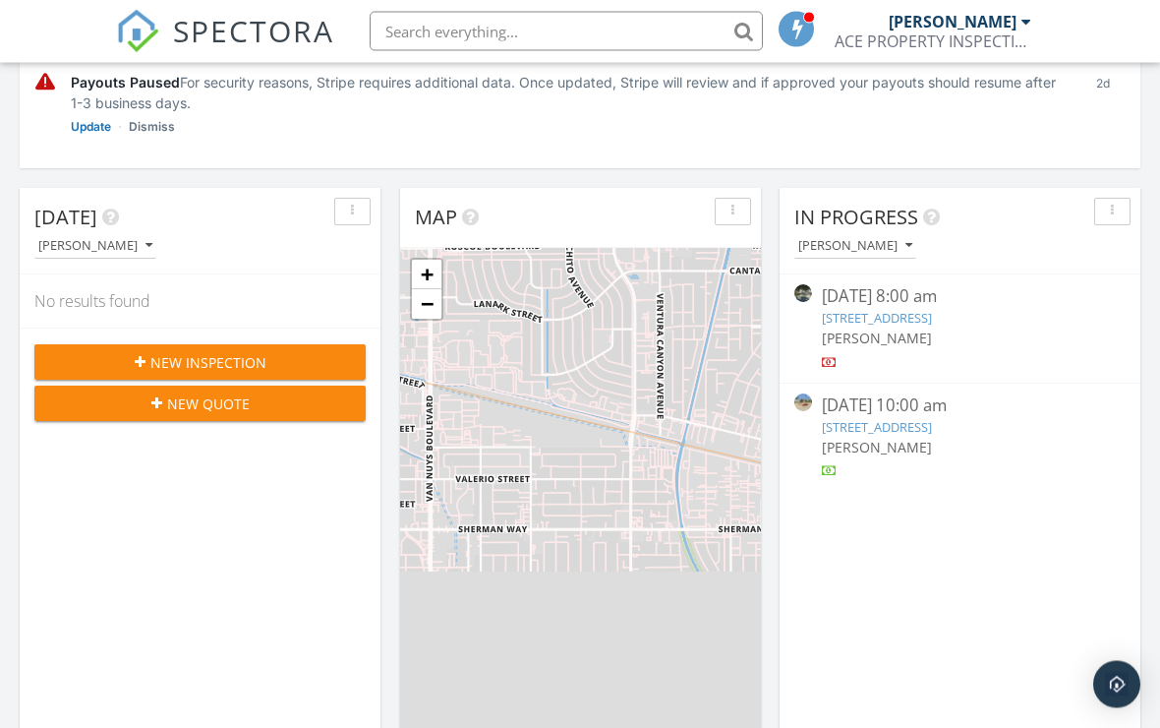
scroll to position [456, 0]
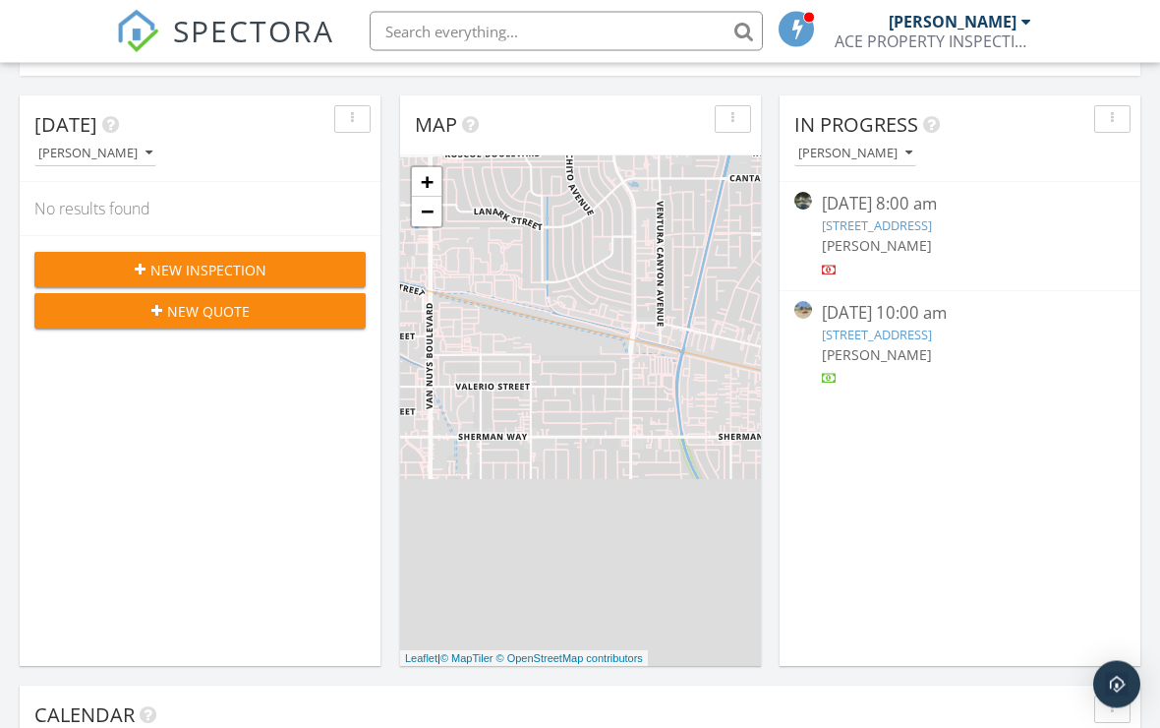
click at [885, 164] on button "[PERSON_NAME]" at bounding box center [855, 155] width 122 height 27
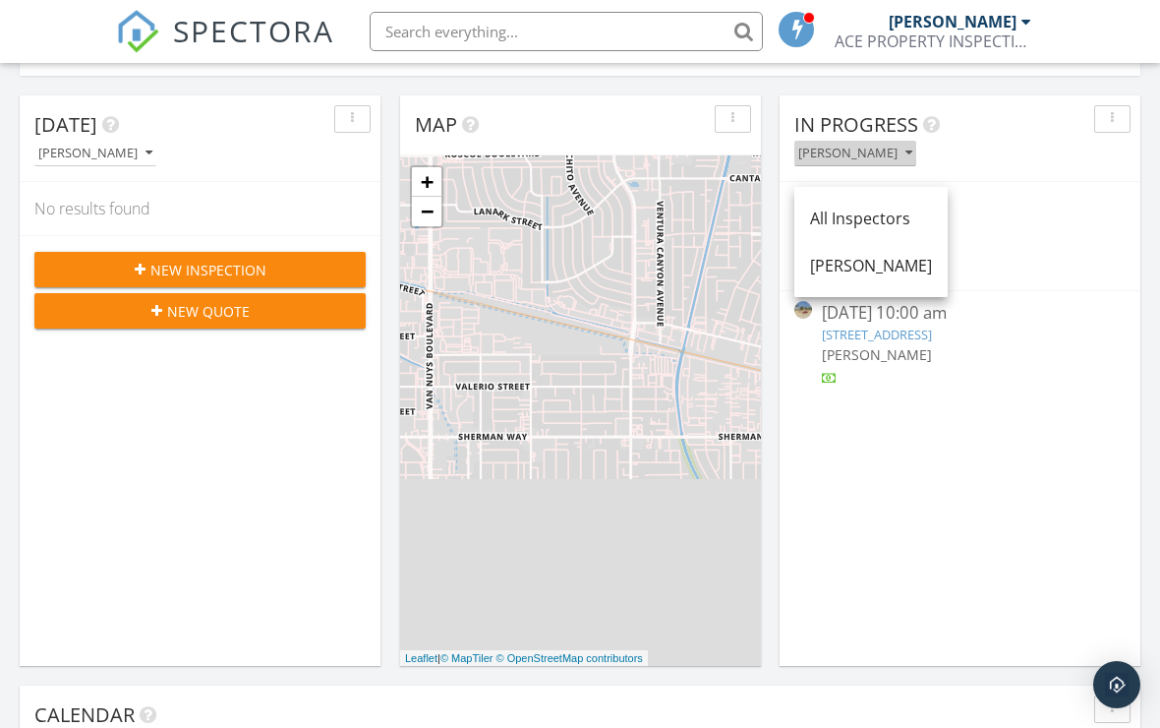
click at [898, 162] on button "[PERSON_NAME]" at bounding box center [855, 154] width 122 height 27
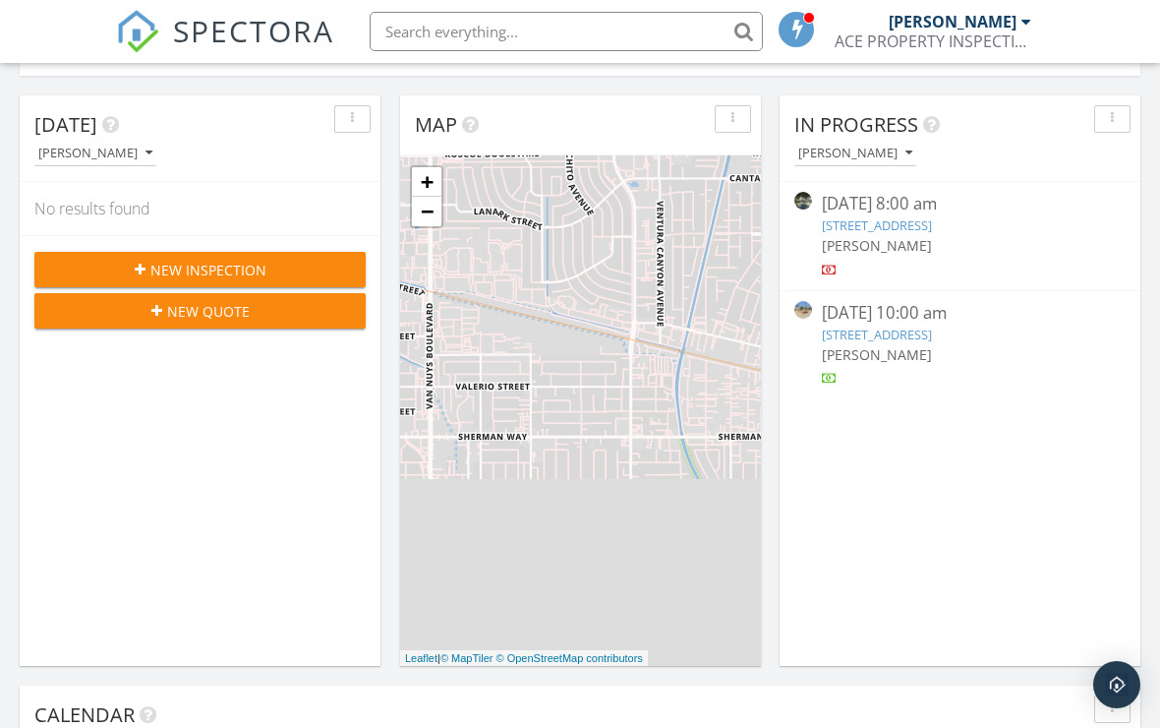
click at [909, 138] on span "In Progress" at bounding box center [856, 124] width 124 height 27
click at [899, 160] on div "[PERSON_NAME]" at bounding box center [855, 153] width 114 height 14
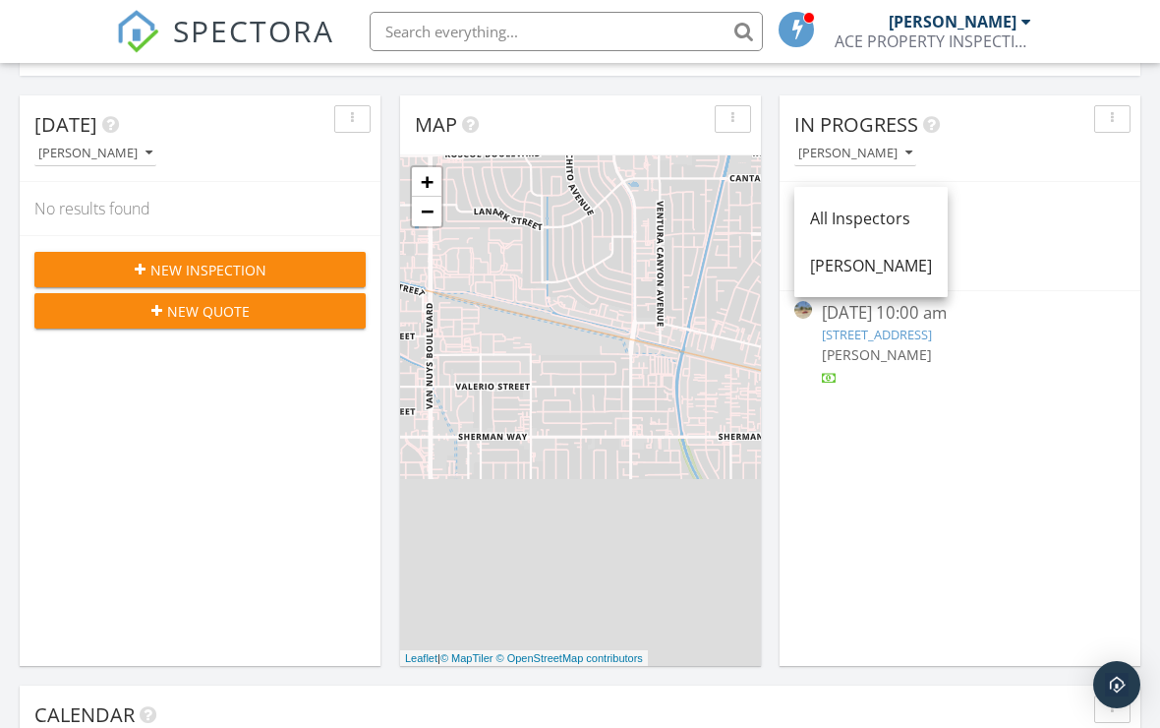
click at [908, 218] on div "All Inspectors" at bounding box center [871, 218] width 122 height 24
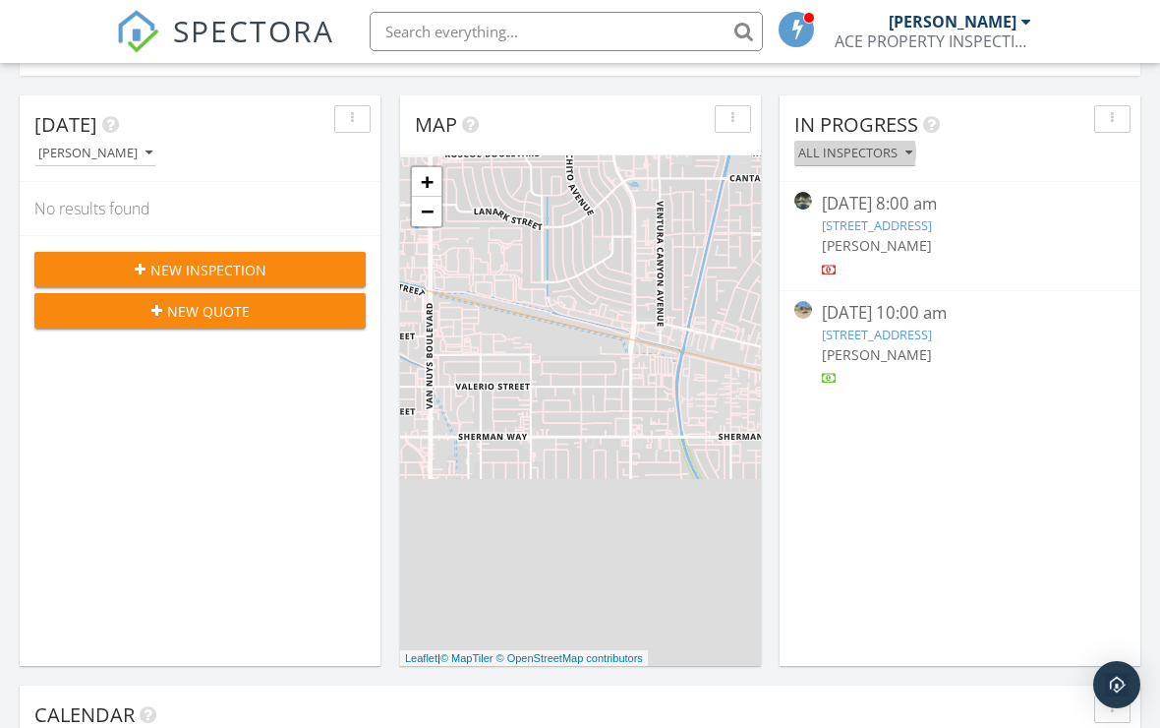
click at [897, 160] on div "All Inspectors" at bounding box center [855, 153] width 114 height 14
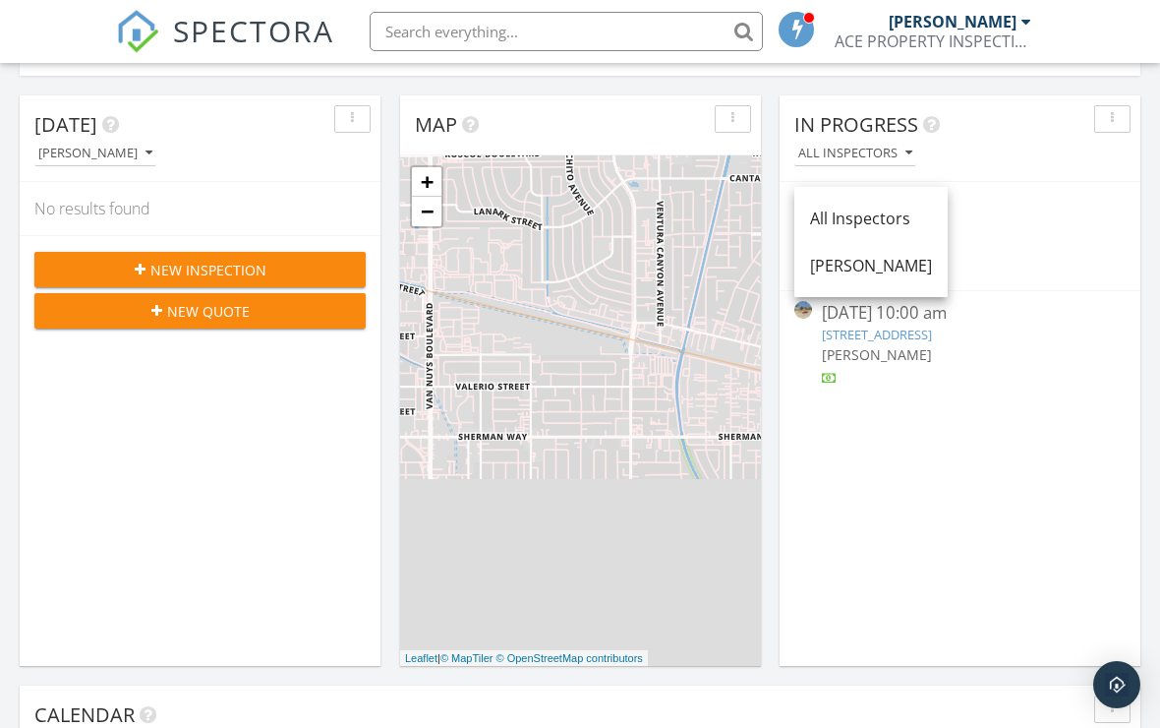
click at [909, 278] on link "[PERSON_NAME]" at bounding box center [870, 265] width 153 height 47
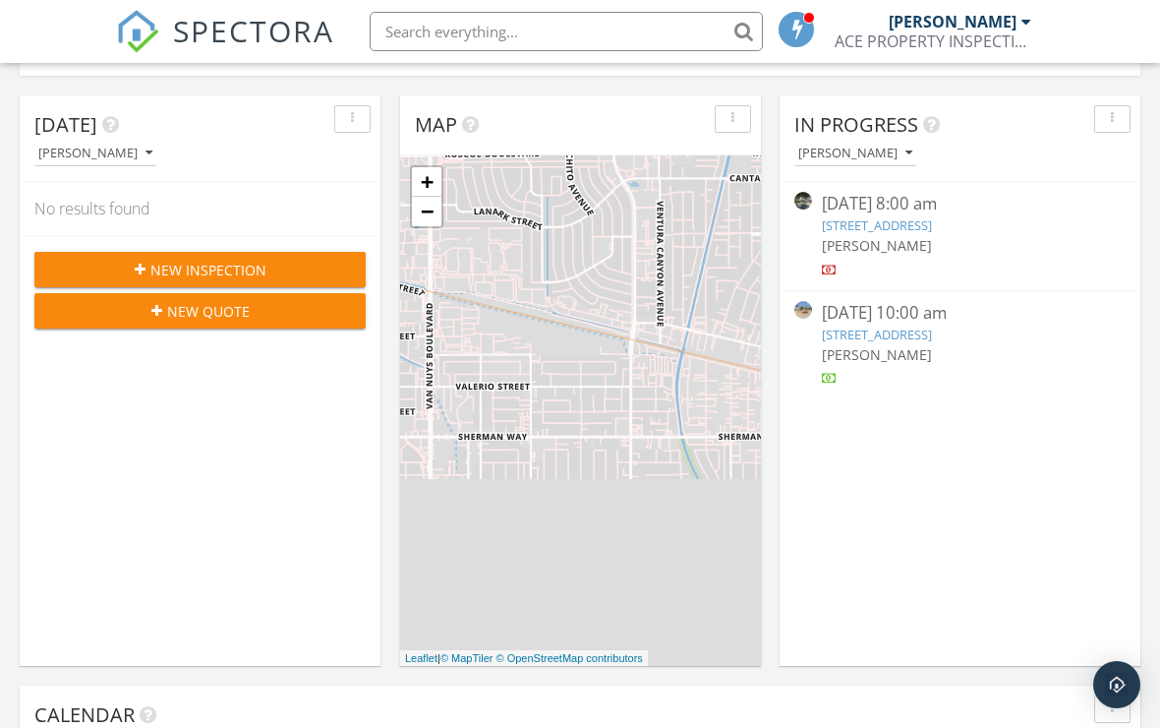
click at [1111, 131] on button "button" at bounding box center [1112, 119] width 36 height 28
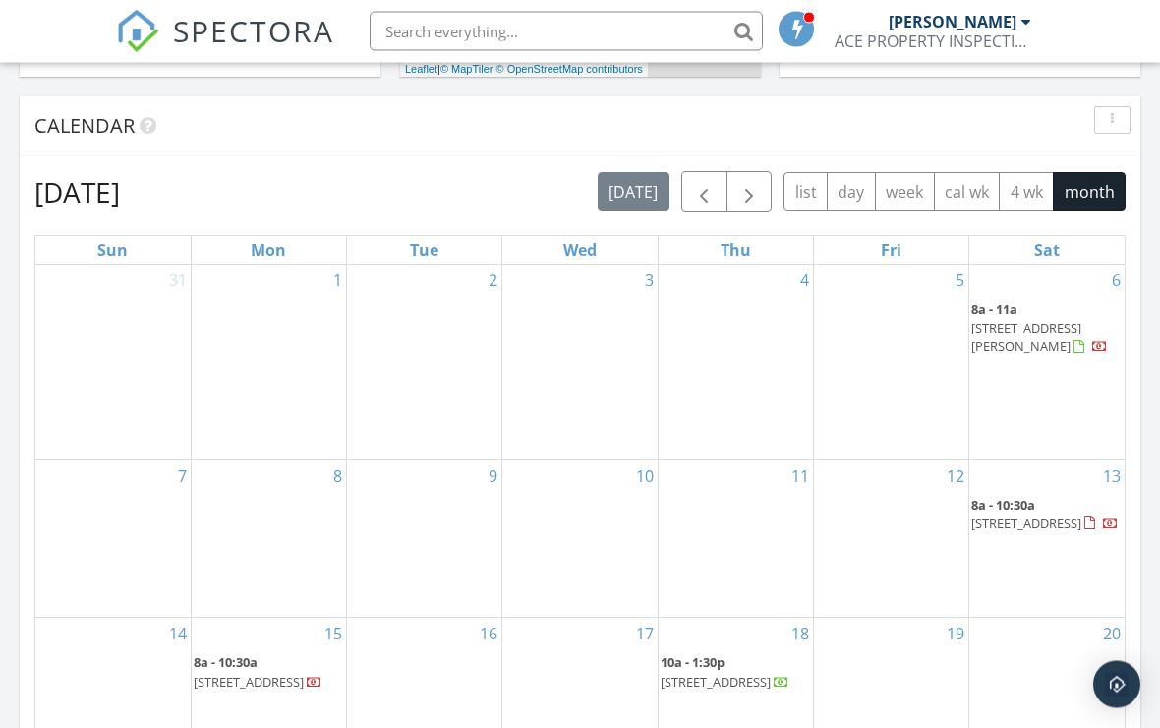
scroll to position [1047, 0]
click at [704, 203] on span "button" at bounding box center [704, 191] width 24 height 24
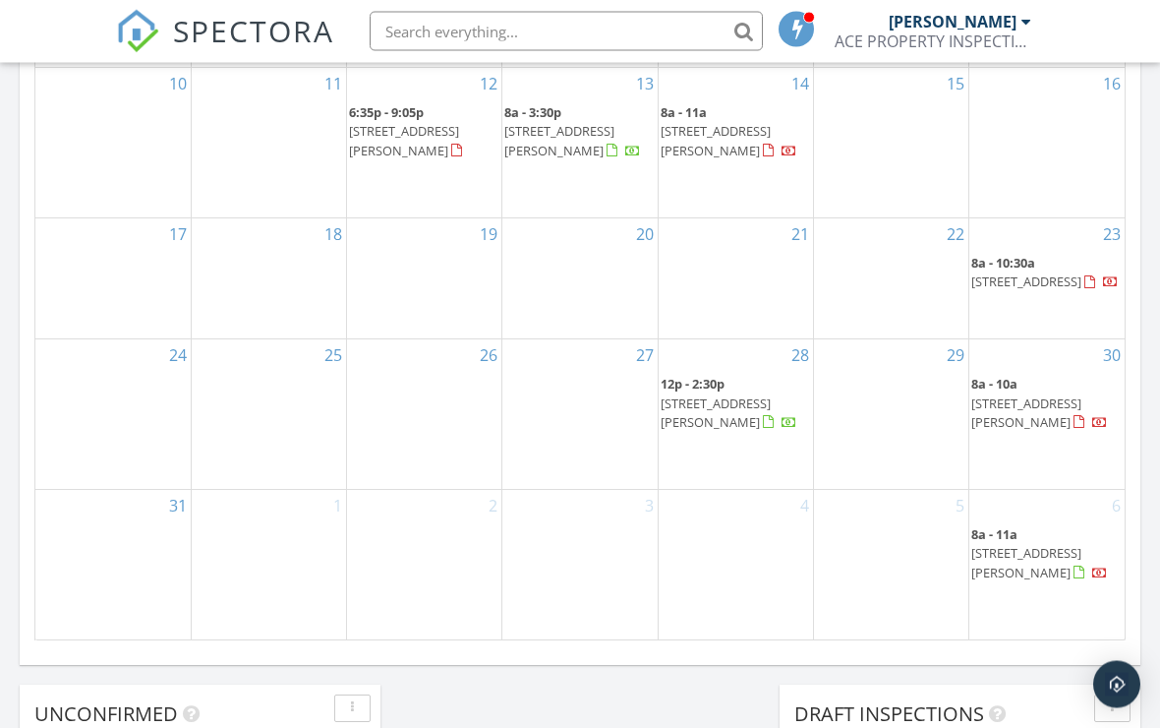
scroll to position [1442, 0]
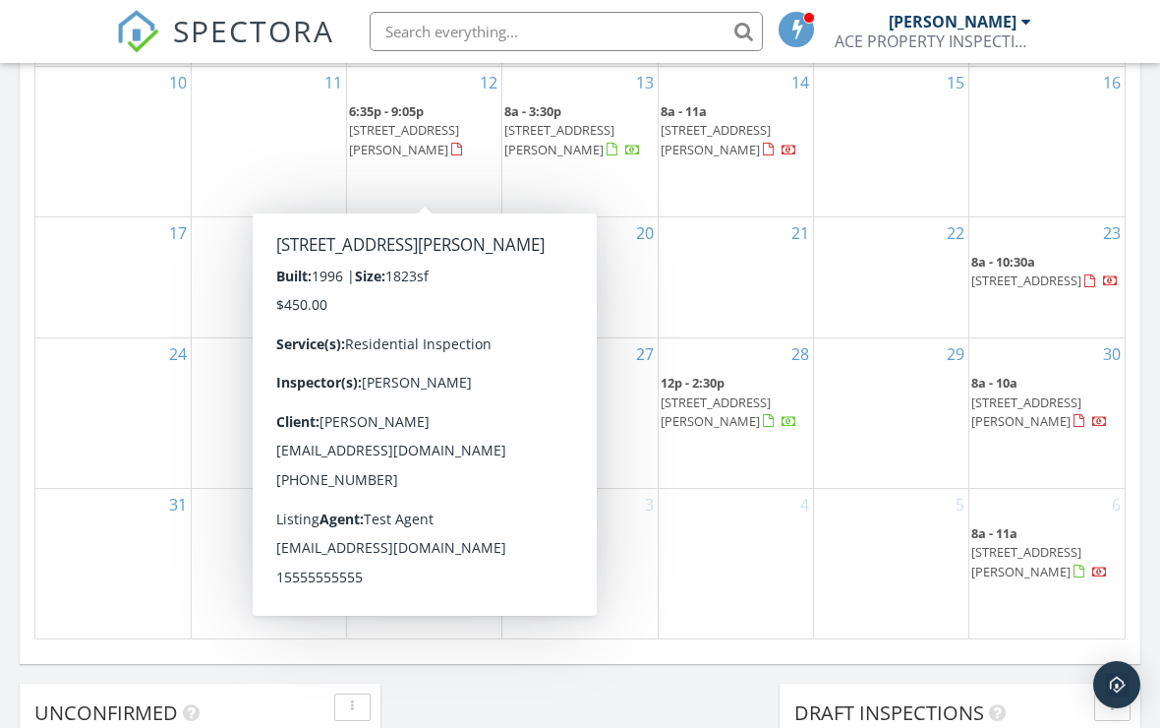
click at [446, 157] on span "1005 S Gaylord St , Denver 80209" at bounding box center [404, 139] width 110 height 36
